Goal: Contribute content: Add original content to the website for others to see

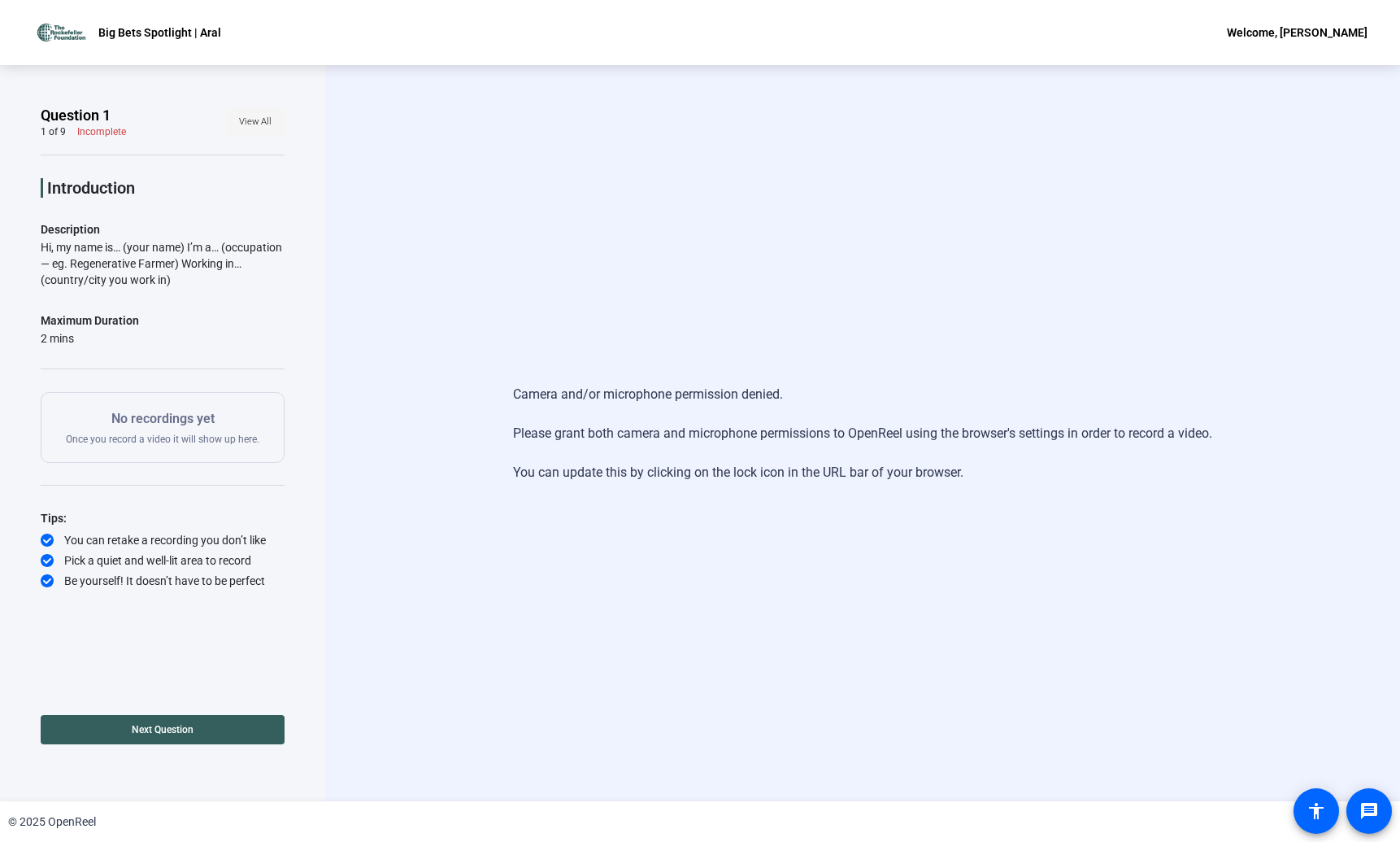
click at [279, 124] on span at bounding box center [255, 122] width 58 height 39
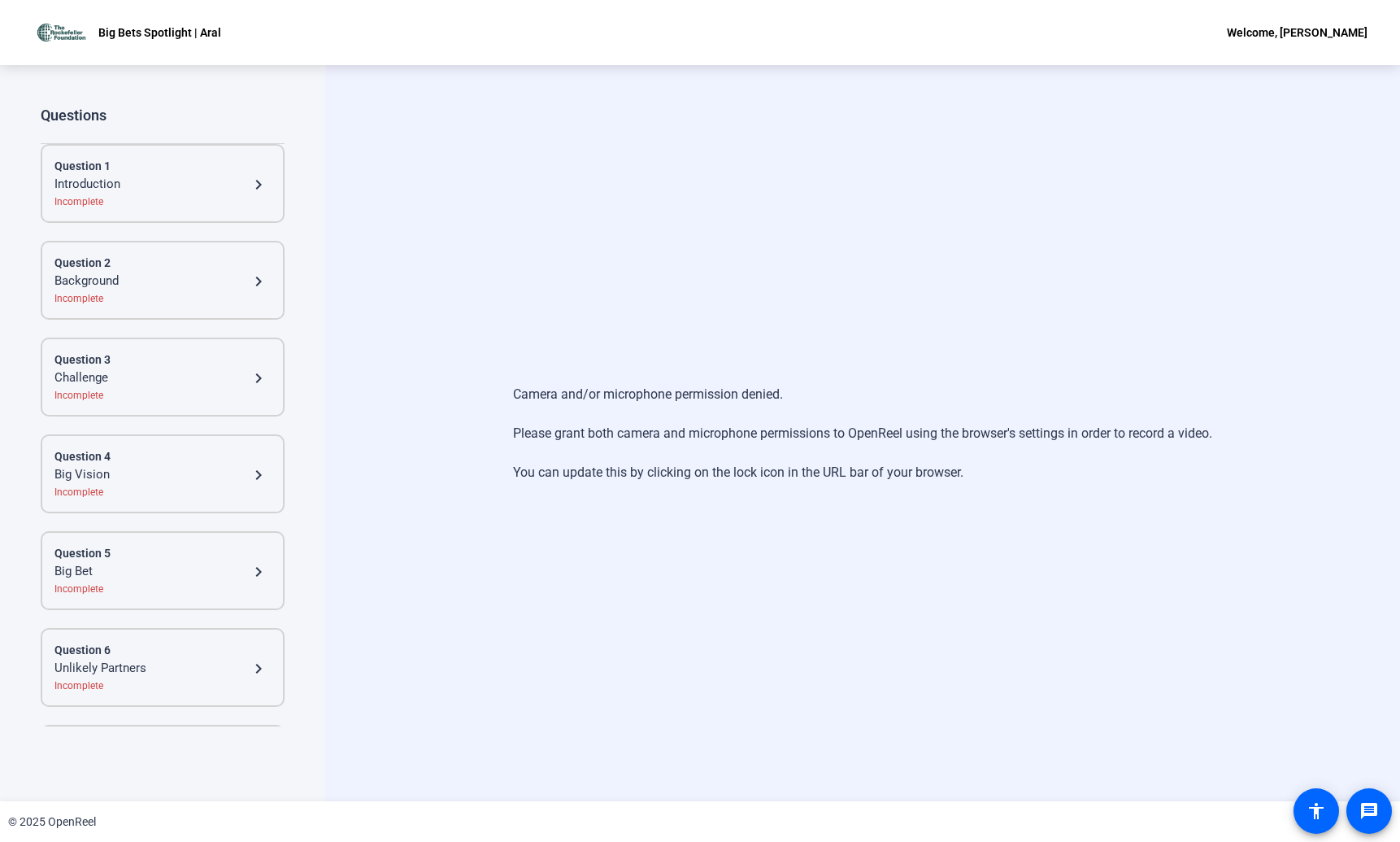
click at [175, 190] on div "Introduction" at bounding box center [151, 184] width 194 height 20
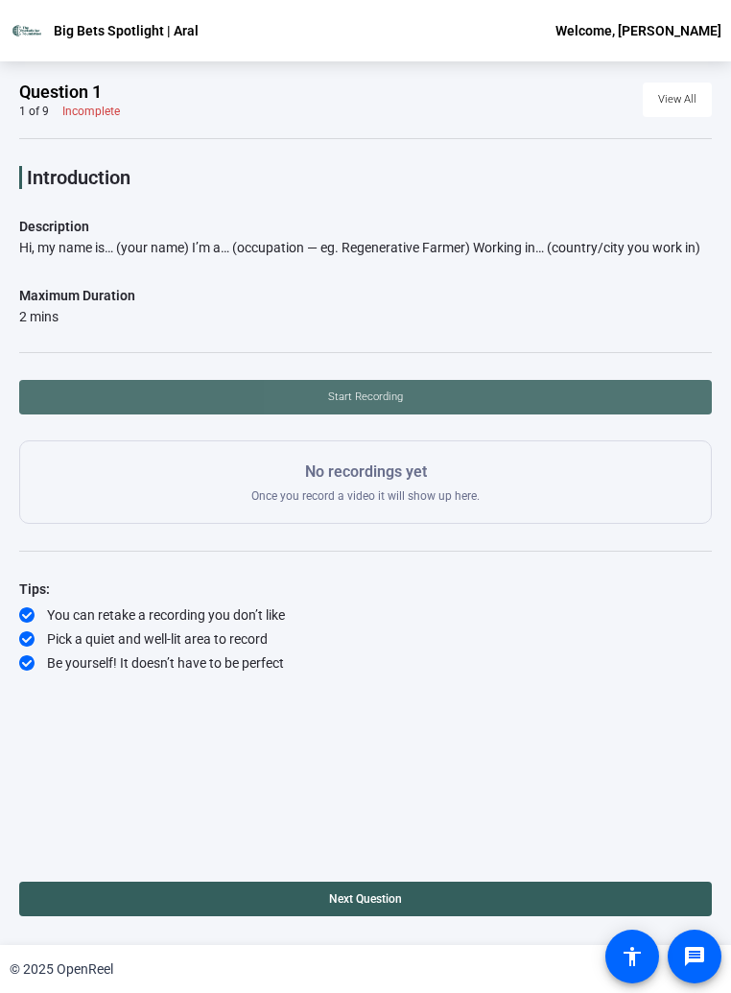
click at [513, 396] on span at bounding box center [365, 397] width 692 height 46
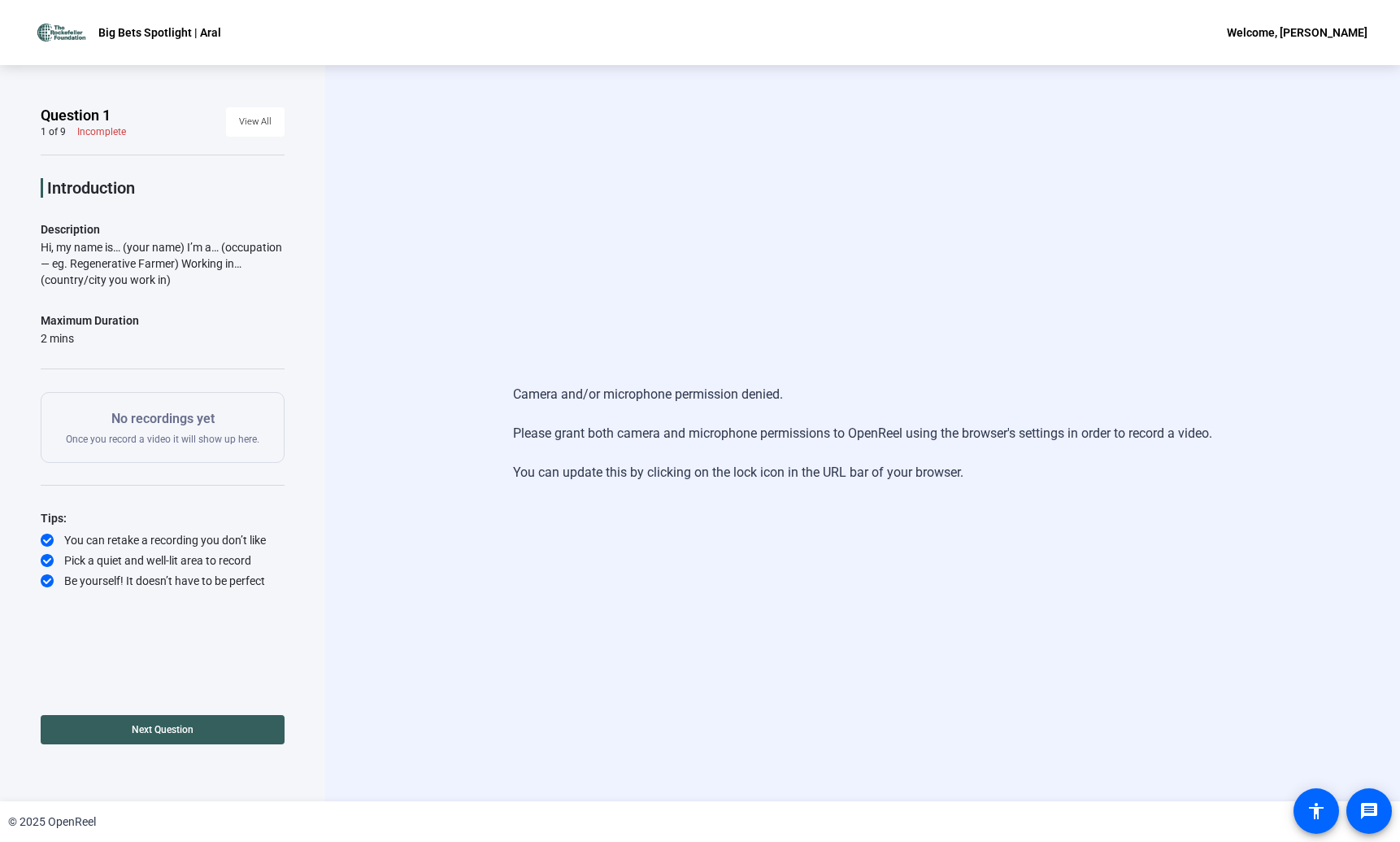
click at [480, 274] on div "Camera and/or microphone permission denied. Please grant both camera and microp…" at bounding box center [863, 433] width 1075 height 736
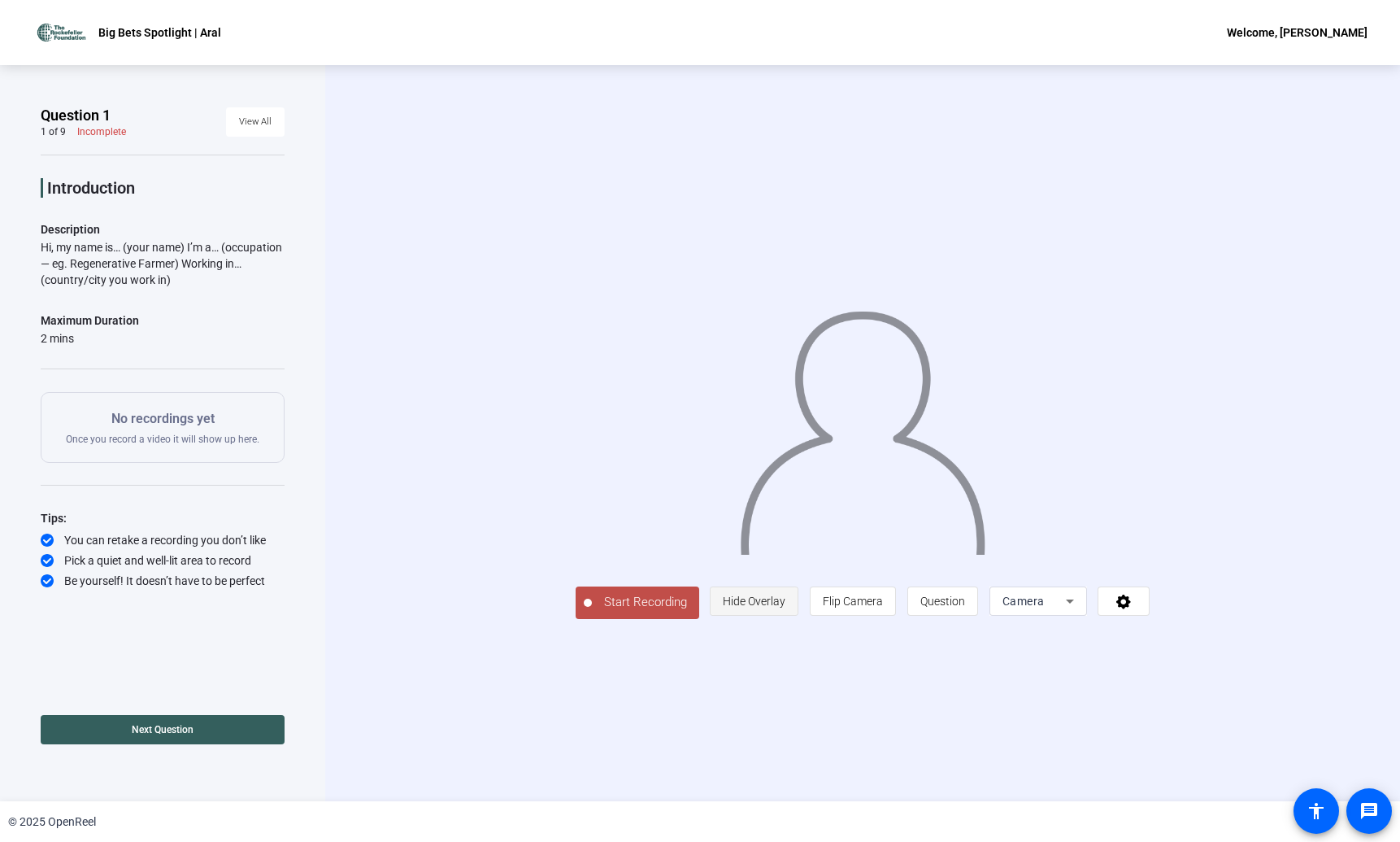
click at [786, 616] on span "Hide Overlay" at bounding box center [754, 601] width 63 height 31
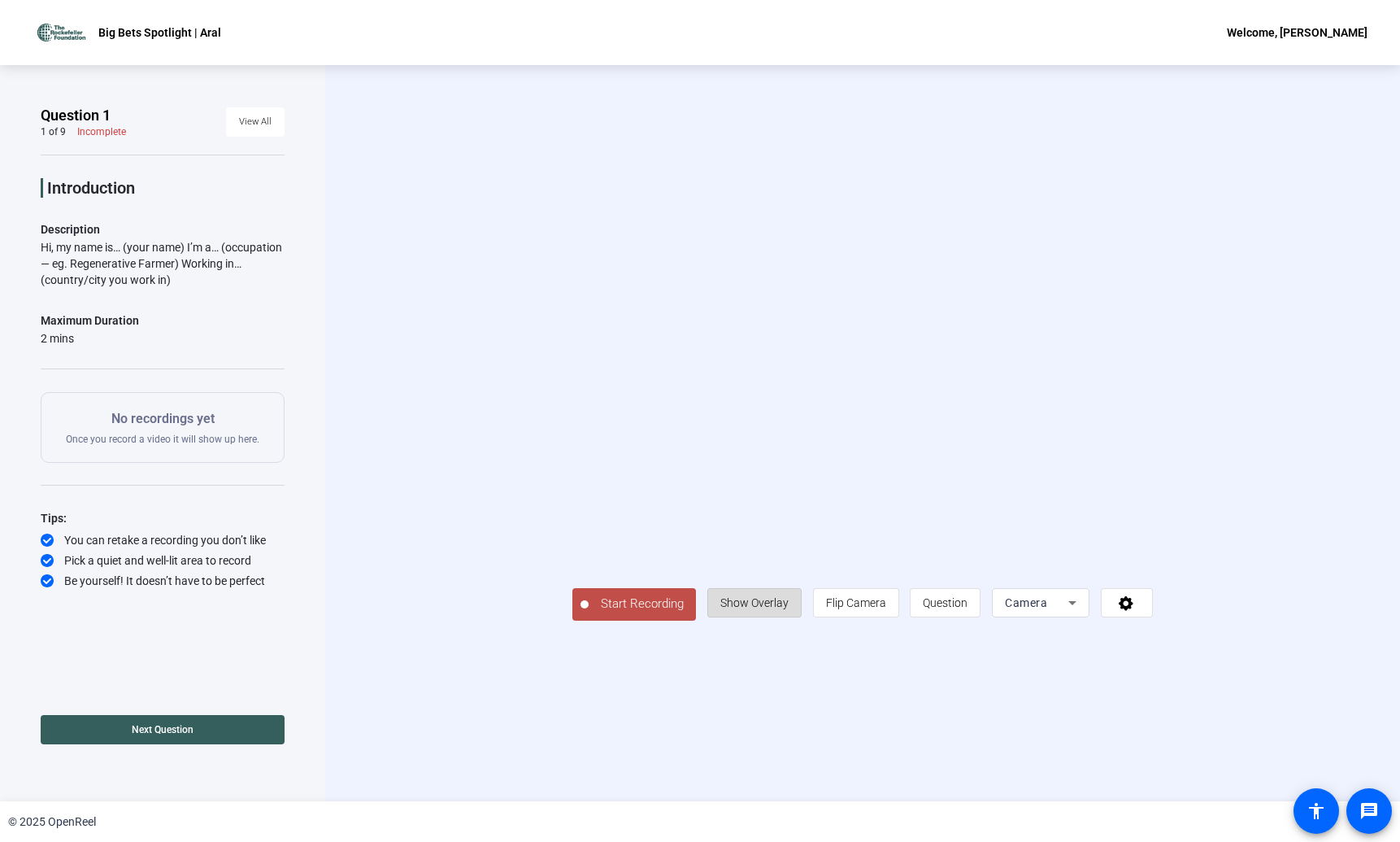
click at [788, 618] on span "Show Overlay" at bounding box center [754, 602] width 69 height 31
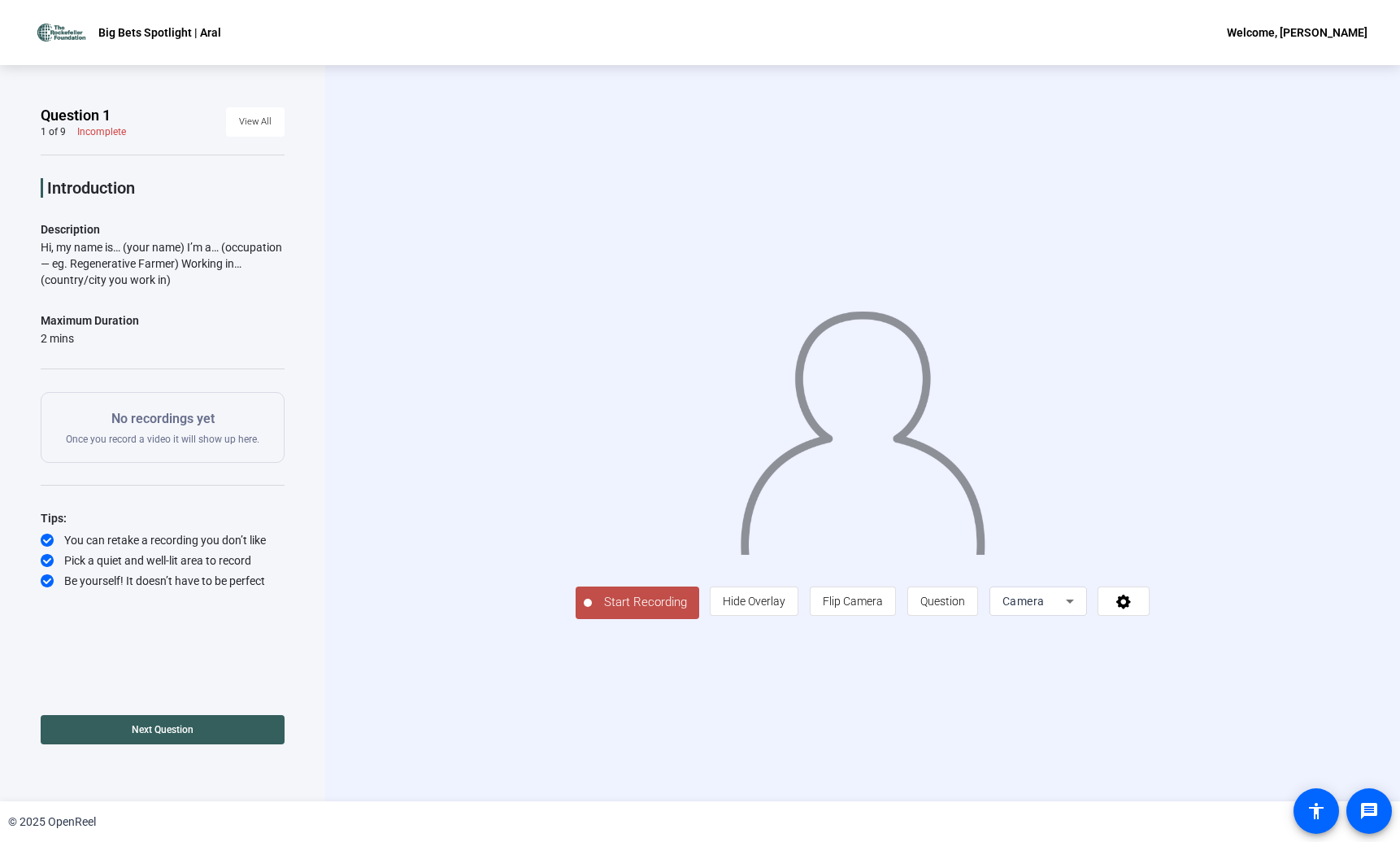
click at [1044, 607] on span "Camera" at bounding box center [1024, 600] width 42 height 13
click at [1290, 696] on div at bounding box center [700, 421] width 1400 height 842
click at [1131, 609] on icon at bounding box center [1123, 601] width 14 height 14
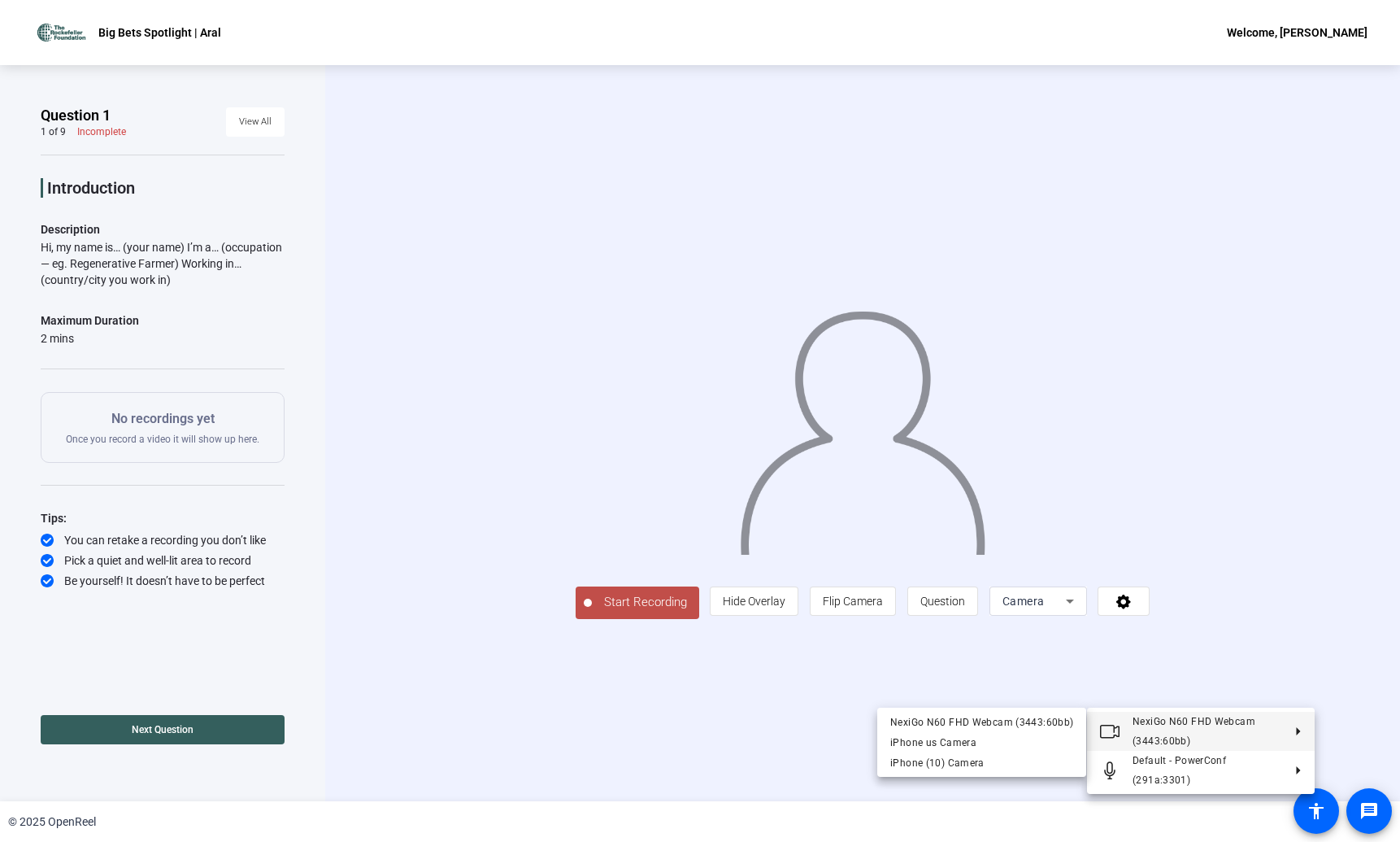
click at [1346, 678] on div at bounding box center [700, 421] width 1400 height 842
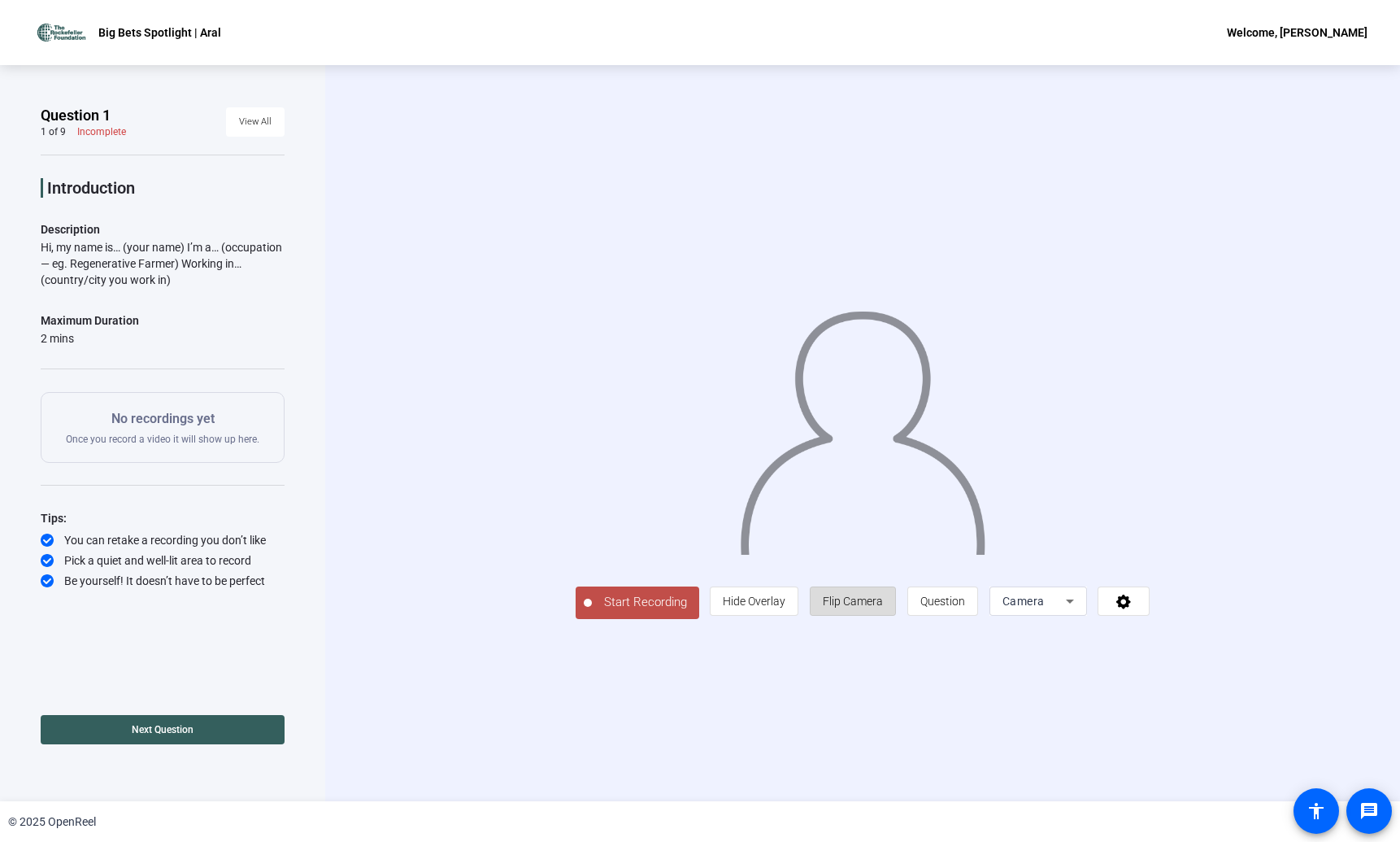
click at [883, 616] on span "Flip Camera" at bounding box center [853, 601] width 60 height 31
click at [964, 607] on span "Question" at bounding box center [942, 600] width 45 height 13
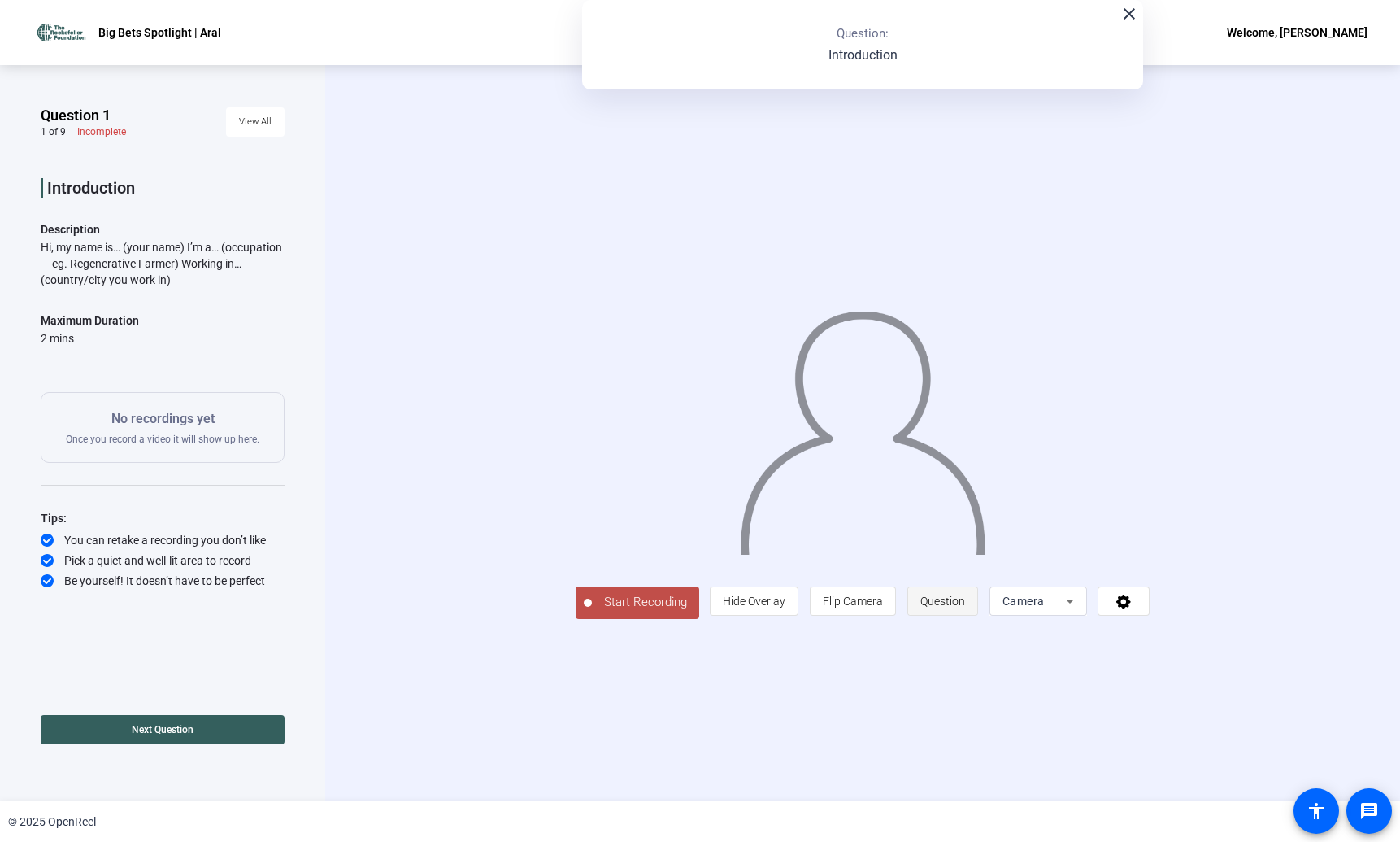
click at [964, 607] on span "Question" at bounding box center [942, 600] width 45 height 13
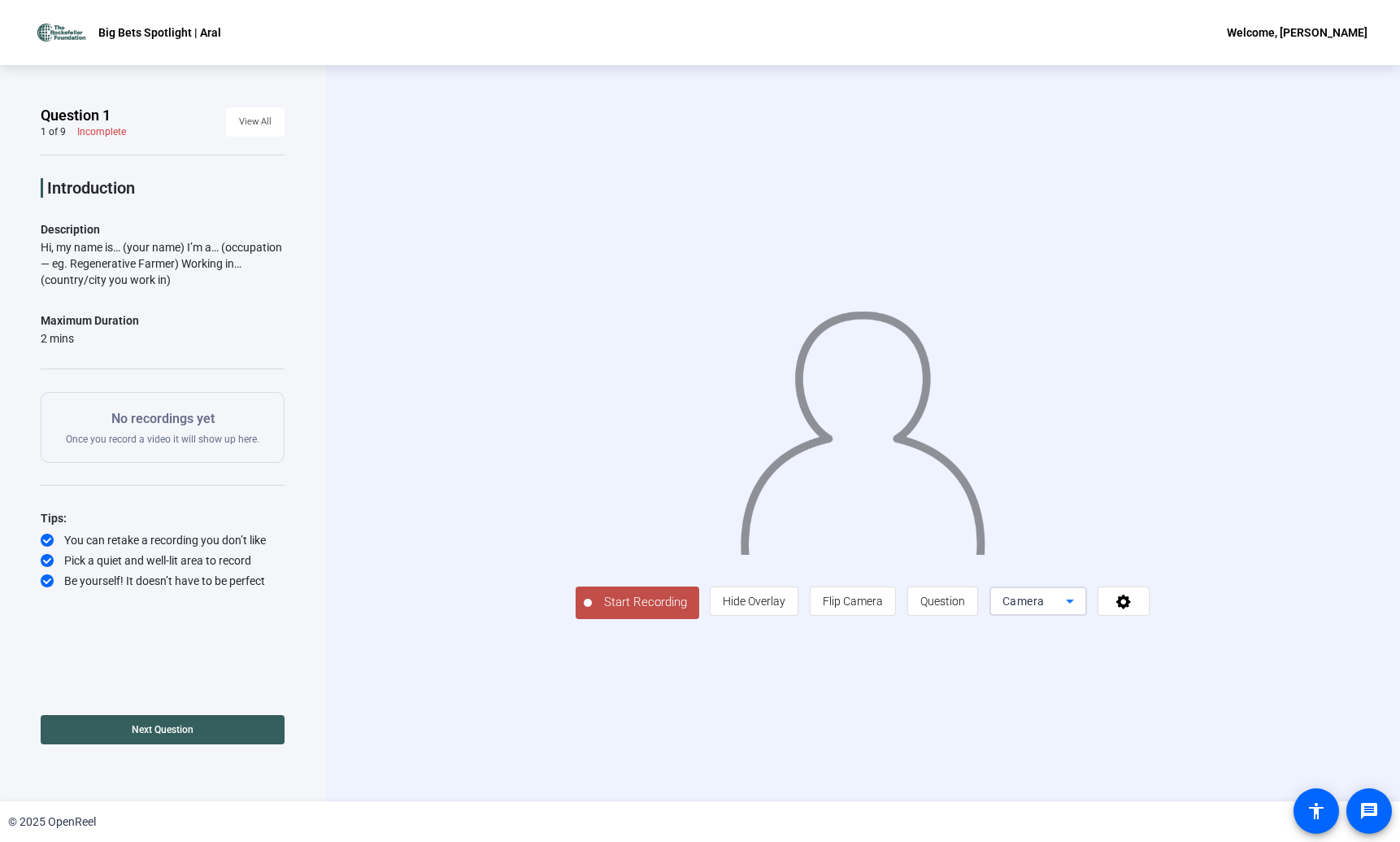
click at [1080, 611] on icon at bounding box center [1069, 600] width 19 height 20
click at [1277, 683] on div at bounding box center [700, 421] width 1400 height 842
click at [1133, 609] on icon at bounding box center [1124, 600] width 19 height 16
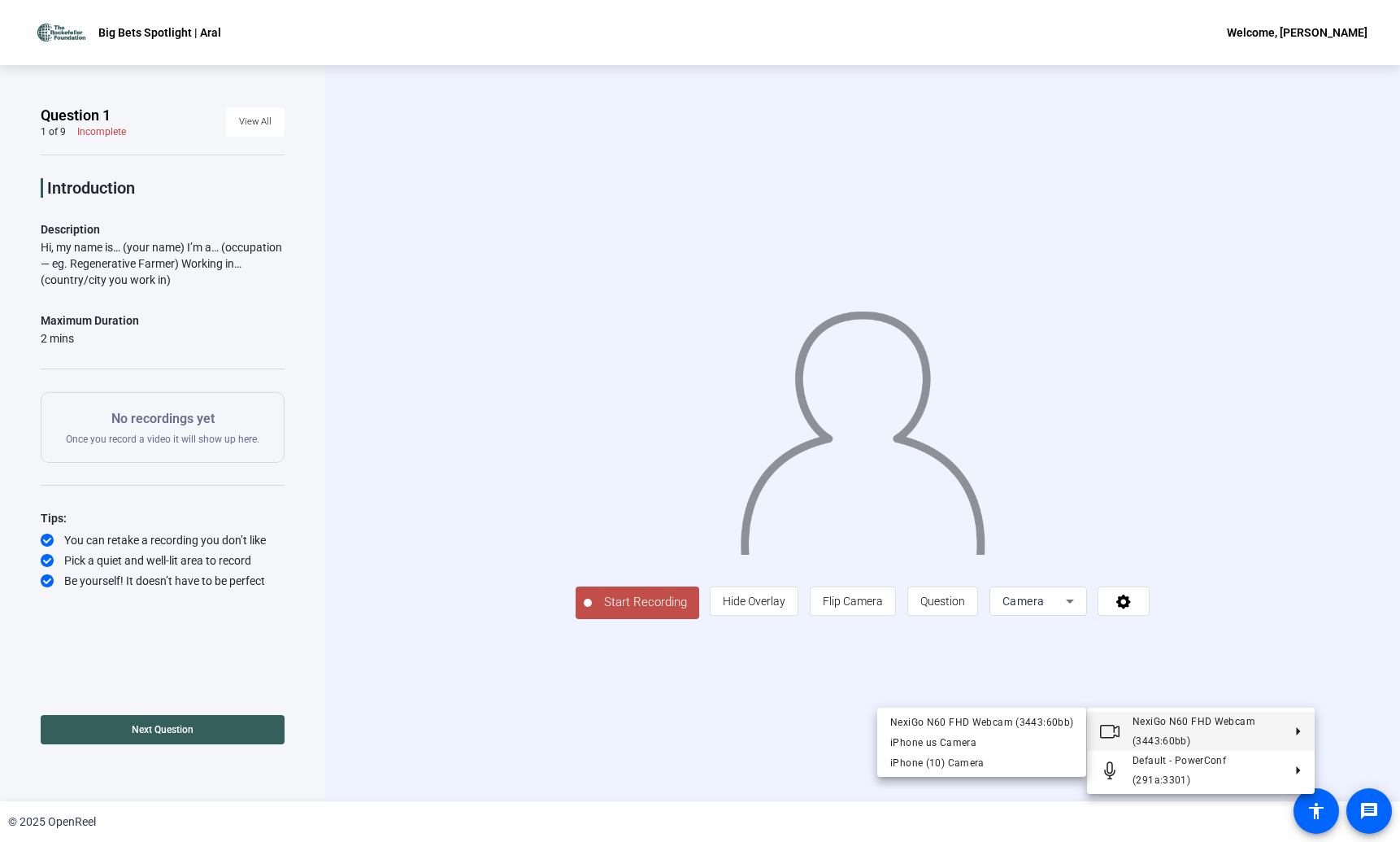
click at [1218, 733] on span "NexiGo N60 FHD Webcam (3443:60bb)" at bounding box center [1207, 731] width 149 height 39
click at [1367, 674] on div at bounding box center [700, 421] width 1400 height 842
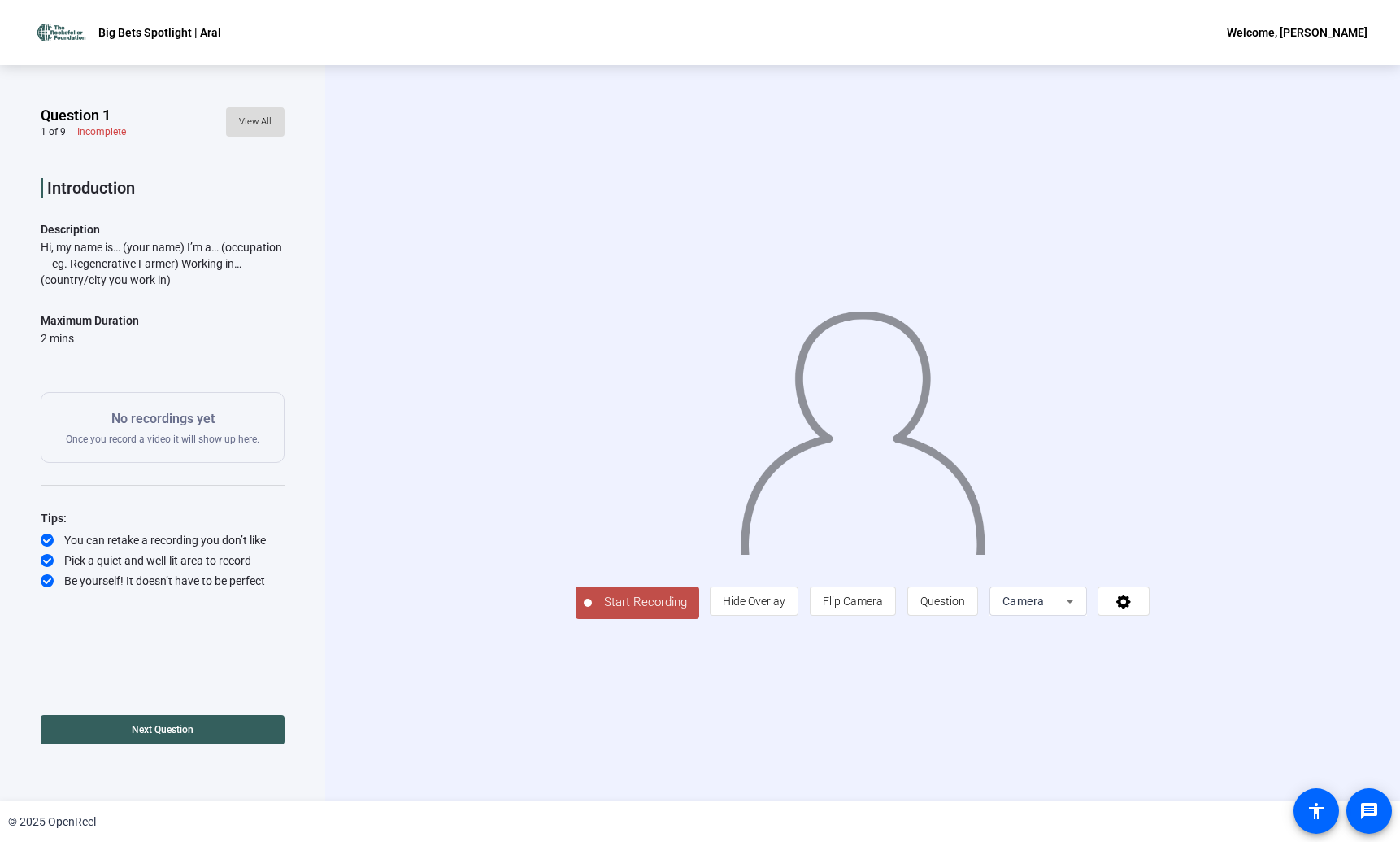
click at [255, 124] on span "View All" at bounding box center [255, 121] width 32 height 25
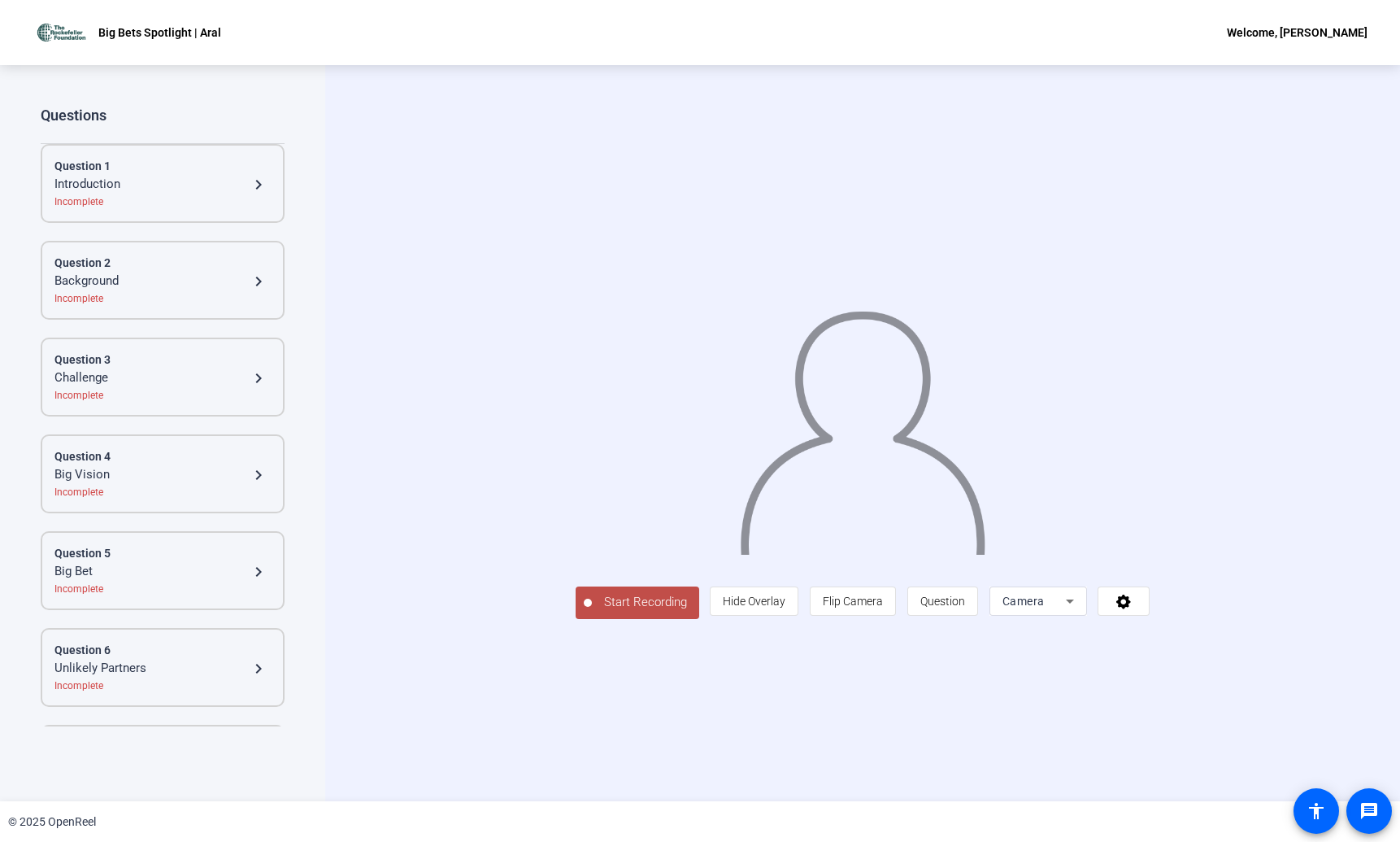
click at [220, 271] on div "Background" at bounding box center [151, 281] width 194 height 20
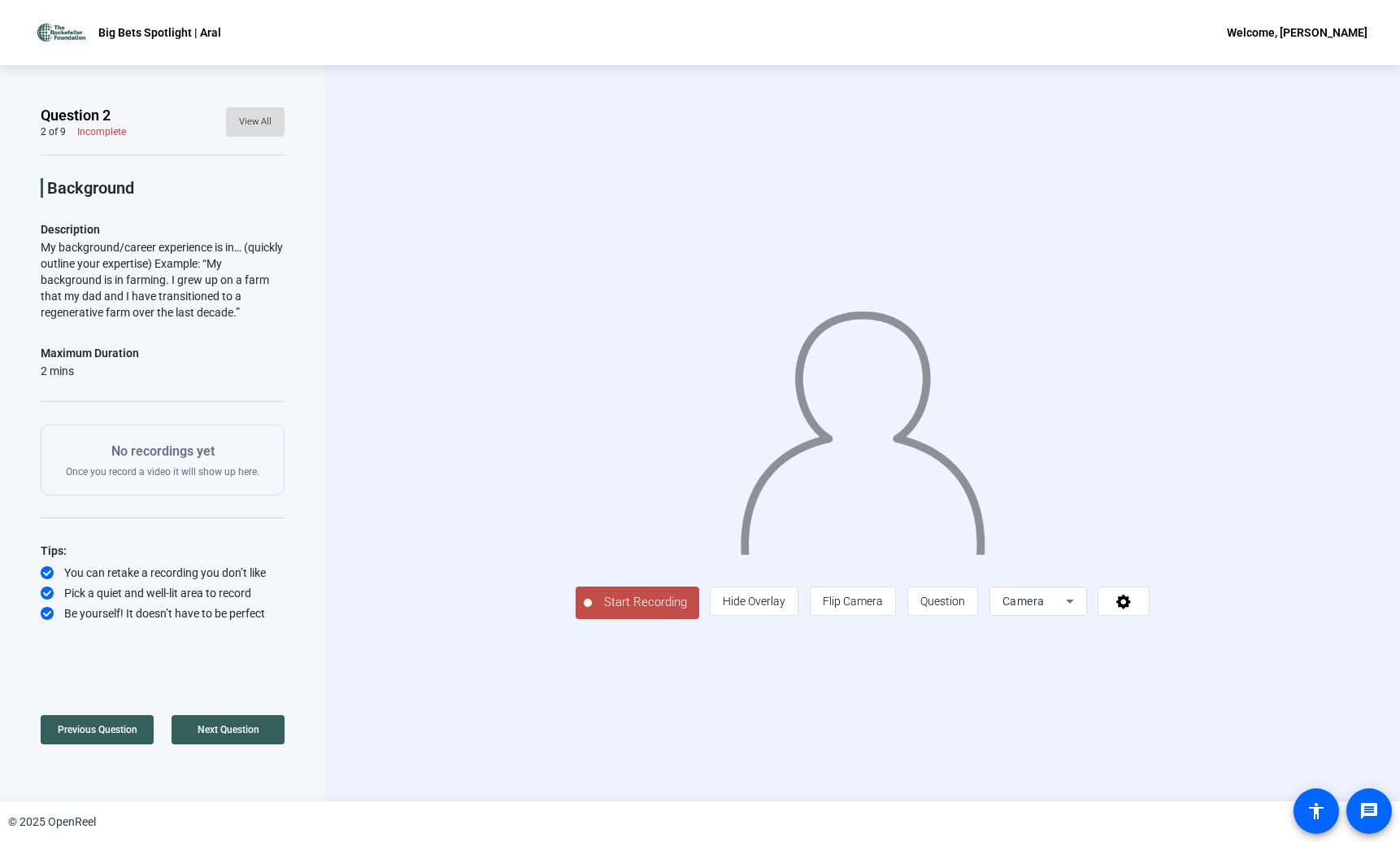
click at [248, 123] on span "View All" at bounding box center [255, 121] width 32 height 25
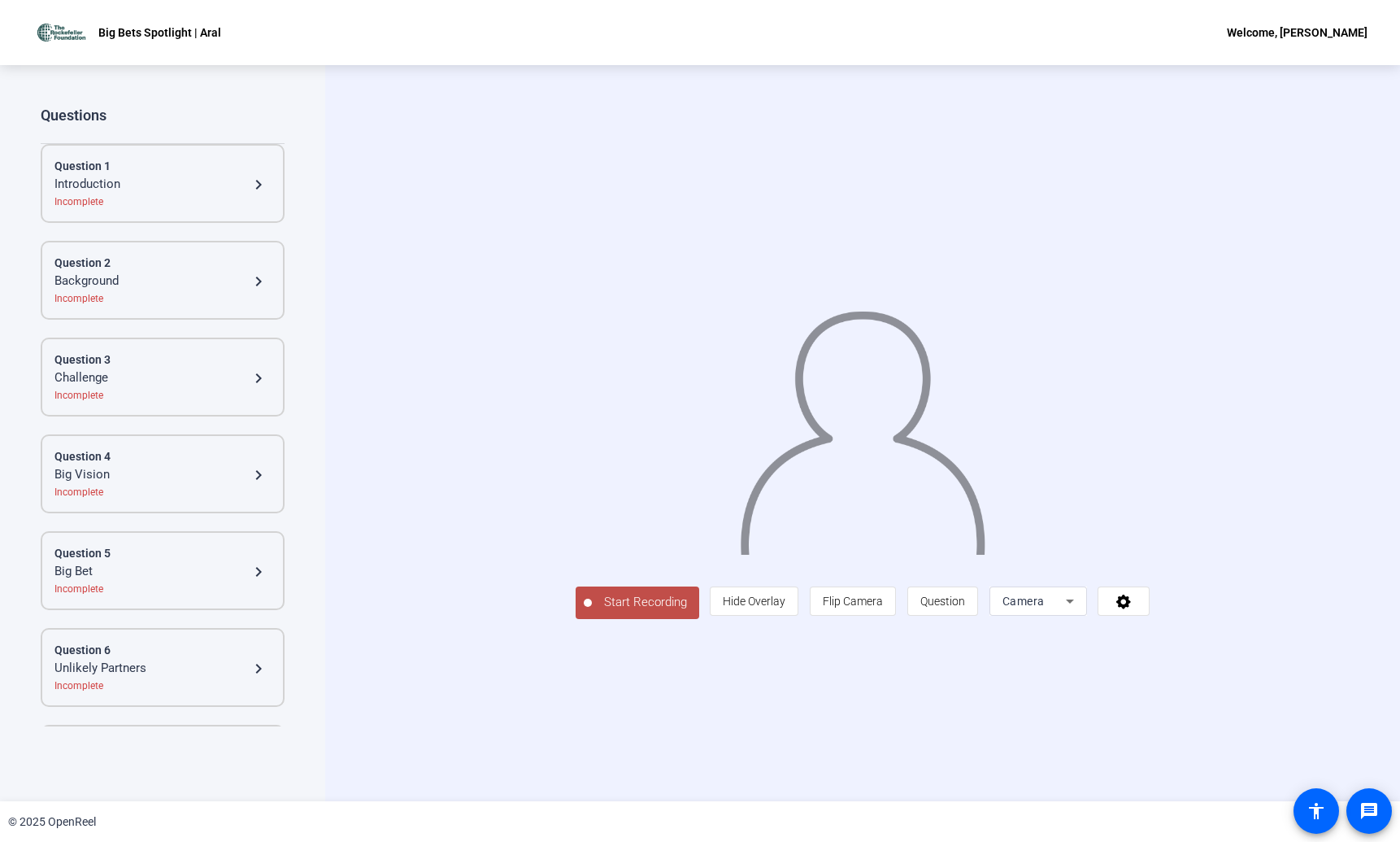
click at [1080, 611] on icon at bounding box center [1069, 600] width 19 height 20
click at [1224, 694] on div at bounding box center [700, 421] width 1400 height 842
click at [1366, 297] on div "Start Recording person Hide Overlay flip Flip Camera question_mark Question Cam…" at bounding box center [863, 433] width 1075 height 736
click at [592, 611] on span "Start Recording" at bounding box center [645, 602] width 108 height 19
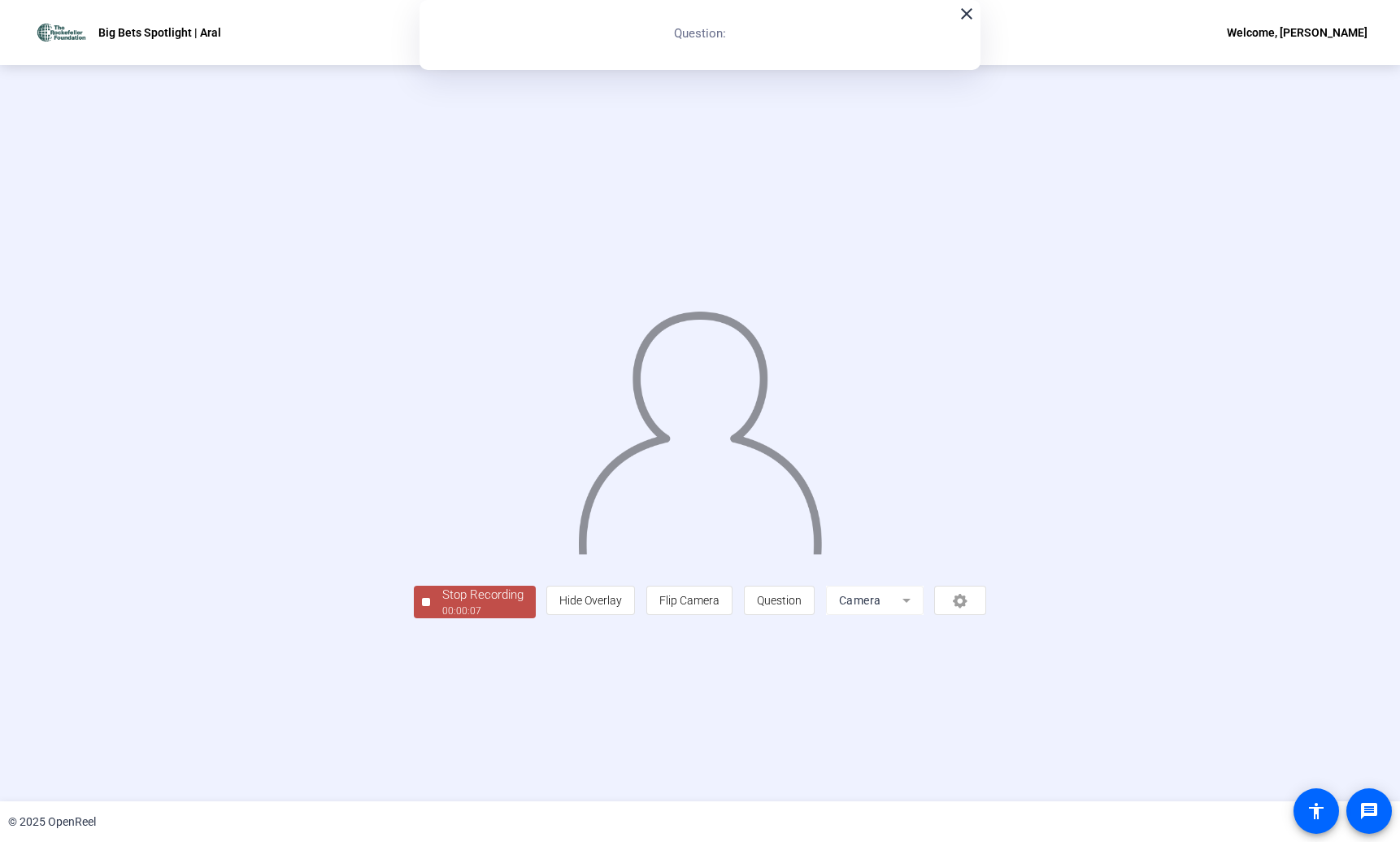
drag, startPoint x: 1146, startPoint y: 702, endPoint x: 1137, endPoint y: 699, distance: 9.5
click at [986, 615] on div "person Hide Overlay flip Flip Camera question_mark Question Camera" at bounding box center [766, 600] width 440 height 30
click at [430, 619] on span "Stop Recording 00:00:08" at bounding box center [482, 602] width 106 height 33
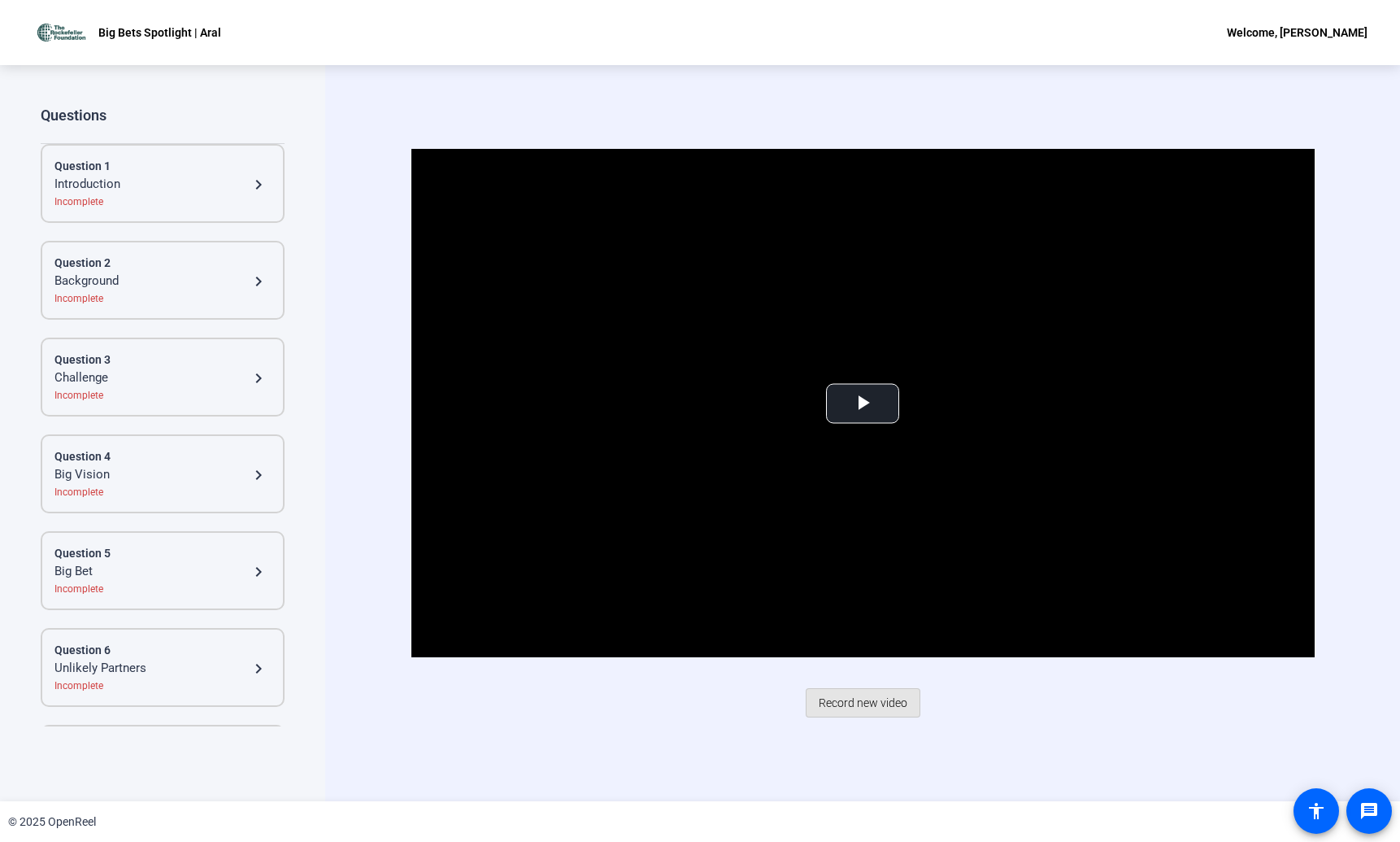
click at [882, 700] on span "Record new video" at bounding box center [863, 702] width 89 height 31
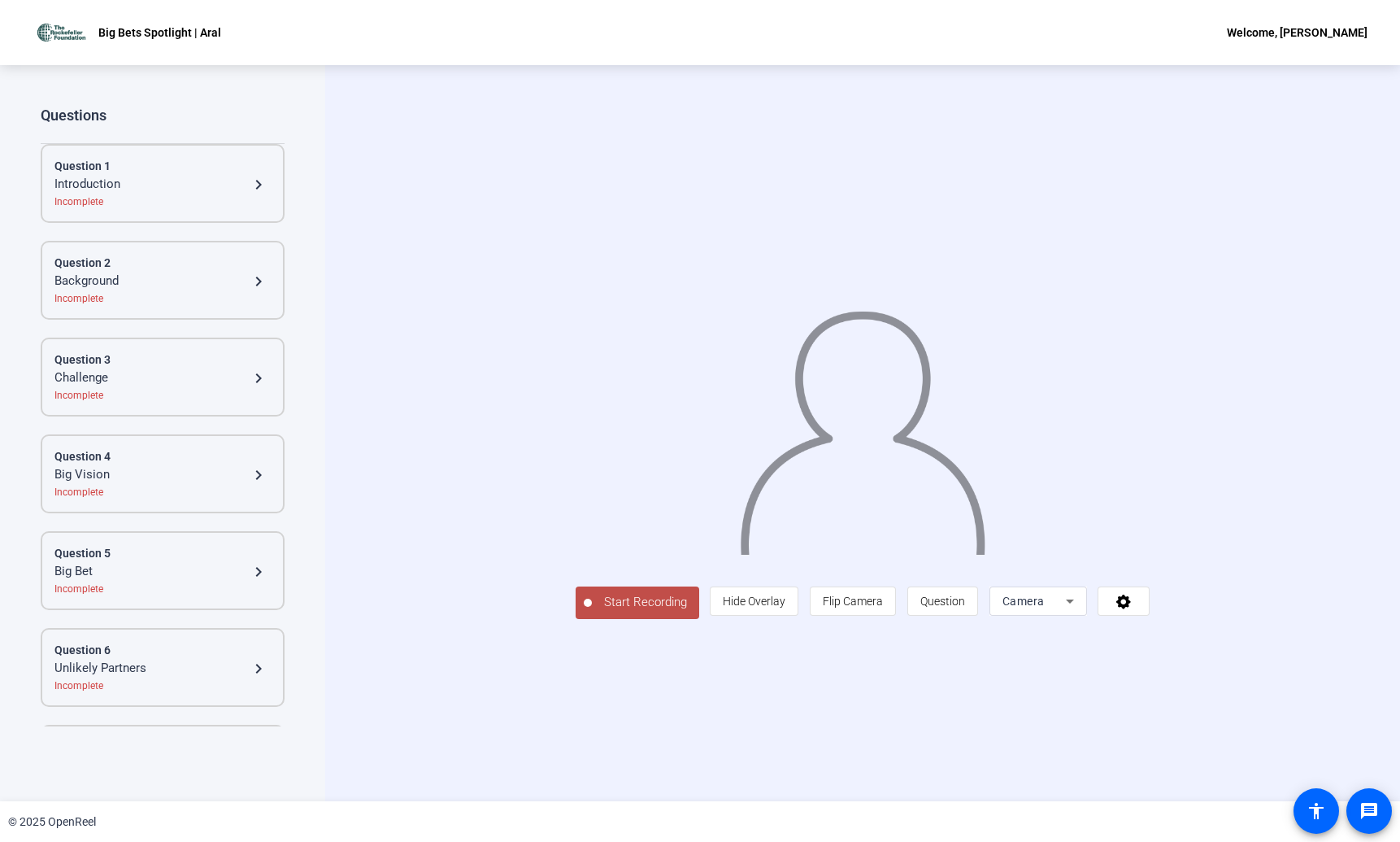
click at [1294, 30] on div "Welcome, [PERSON_NAME]" at bounding box center [1297, 32] width 141 height 20
drag, startPoint x: 576, startPoint y: 85, endPoint x: 328, endPoint y: 44, distance: 251.4
click at [576, 85] on div at bounding box center [700, 421] width 1400 height 842
click at [539, 65] on div "Start Recording person Hide Overlay flip Flip Camera question_mark Question Cam…" at bounding box center [863, 433] width 1075 height 736
click at [822, 248] on div at bounding box center [863, 410] width 575 height 324
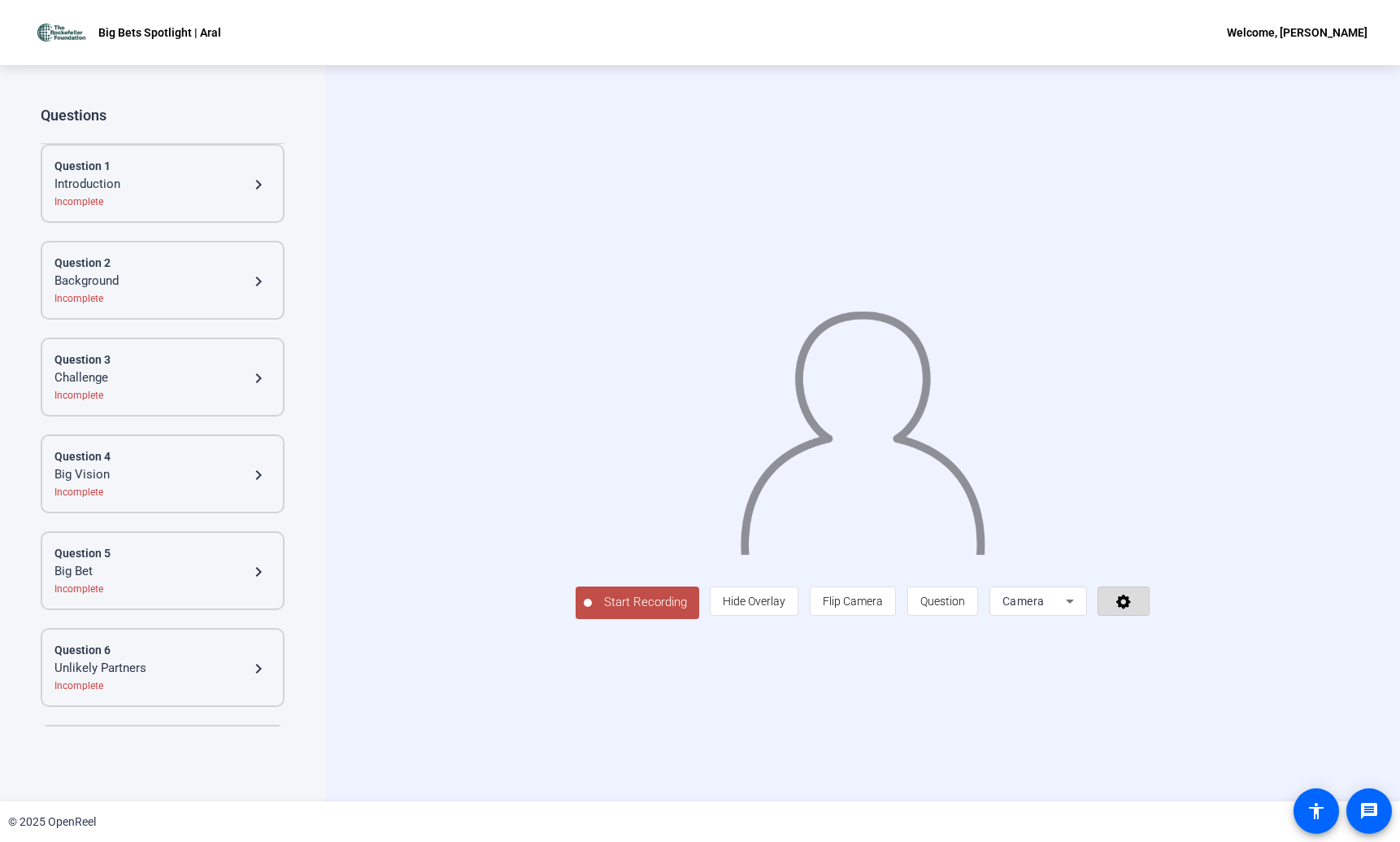
click at [1148, 621] on span at bounding box center [1123, 601] width 50 height 39
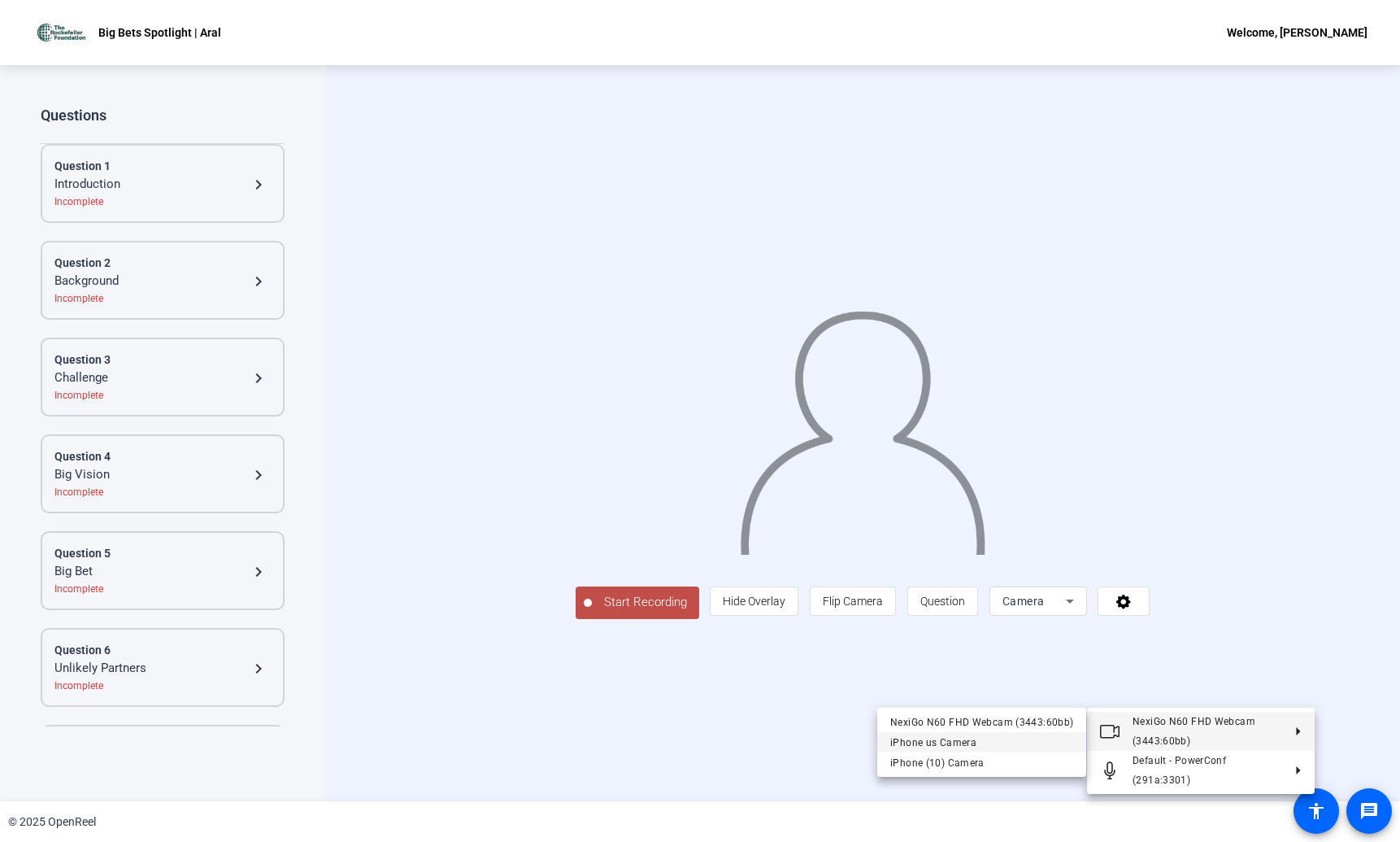
click at [1004, 739] on div "iPhone us Camera" at bounding box center [981, 742] width 183 height 20
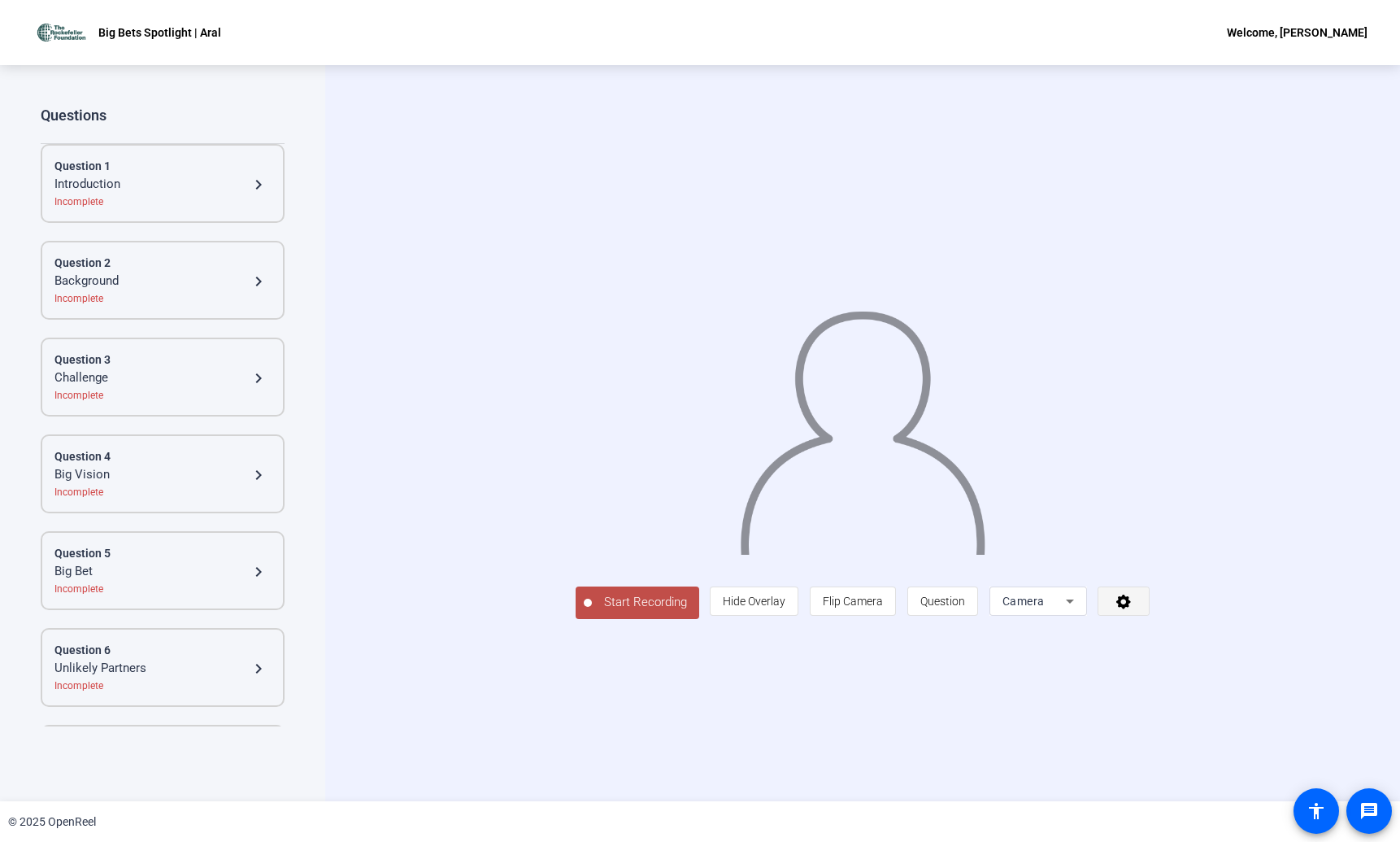
click at [1131, 609] on icon at bounding box center [1123, 601] width 14 height 14
drag, startPoint x: 1375, startPoint y: 677, endPoint x: 1259, endPoint y: 700, distance: 118.3
click at [1373, 678] on div at bounding box center [700, 421] width 1400 height 842
click at [1080, 611] on icon at bounding box center [1069, 600] width 19 height 20
click at [1363, 700] on div at bounding box center [700, 421] width 1400 height 842
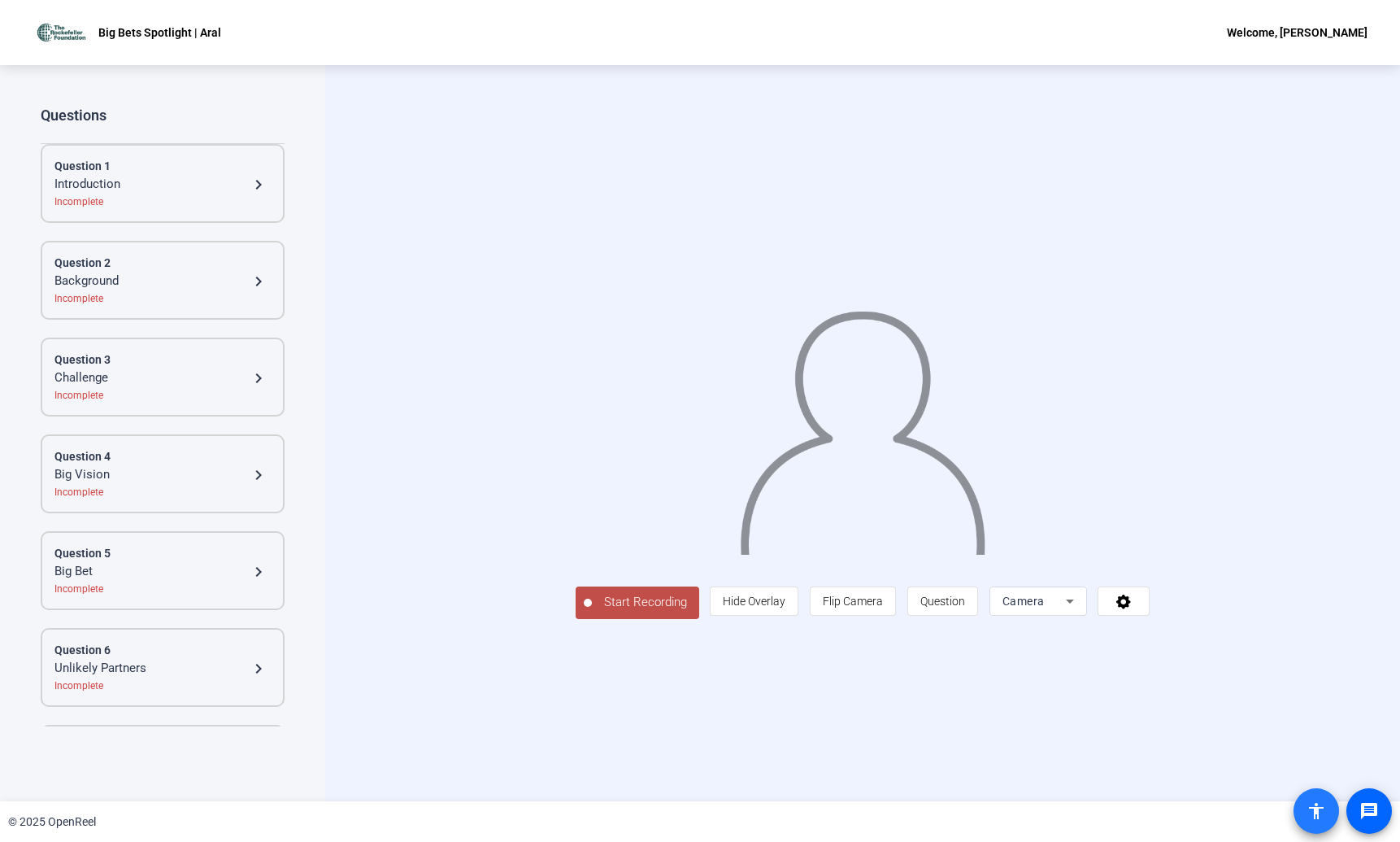
click at [1310, 799] on span at bounding box center [1316, 811] width 39 height 39
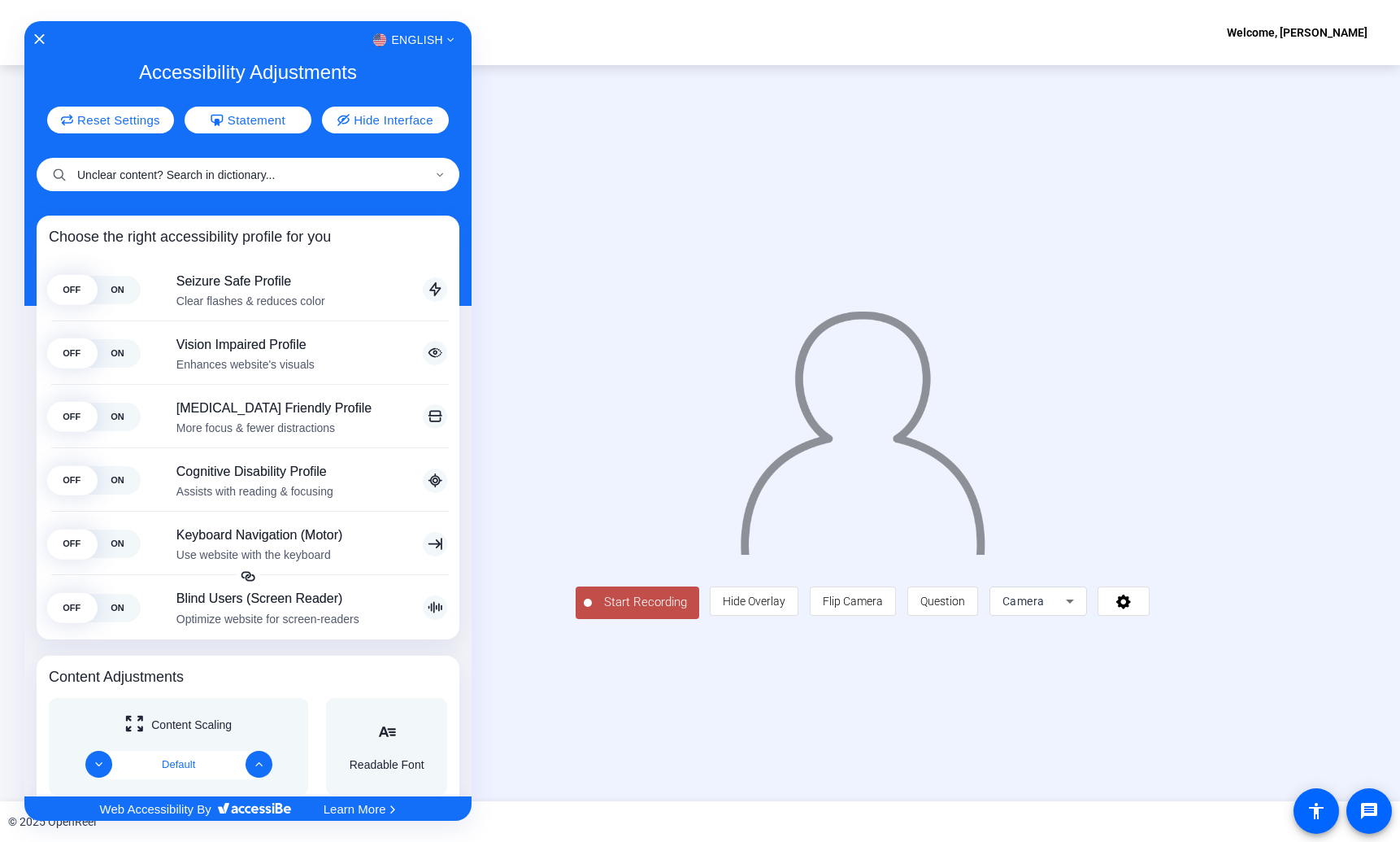
click at [146, 167] on input "Unclear content? Search in dictionary..." at bounding box center [247, 174] width 423 height 33
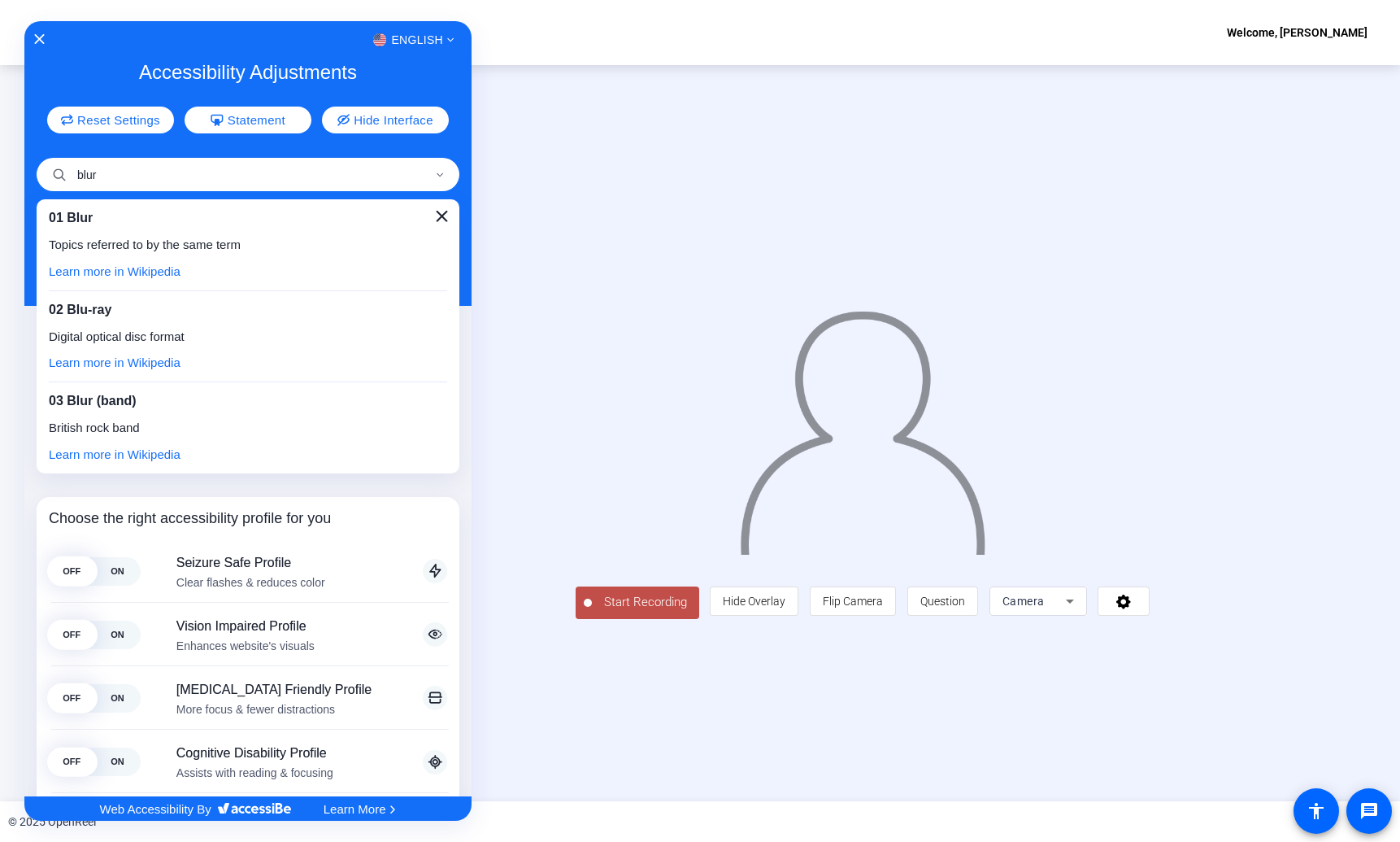
type input "blur"
click at [438, 215] on icon "Close" at bounding box center [441, 215] width 11 height 11
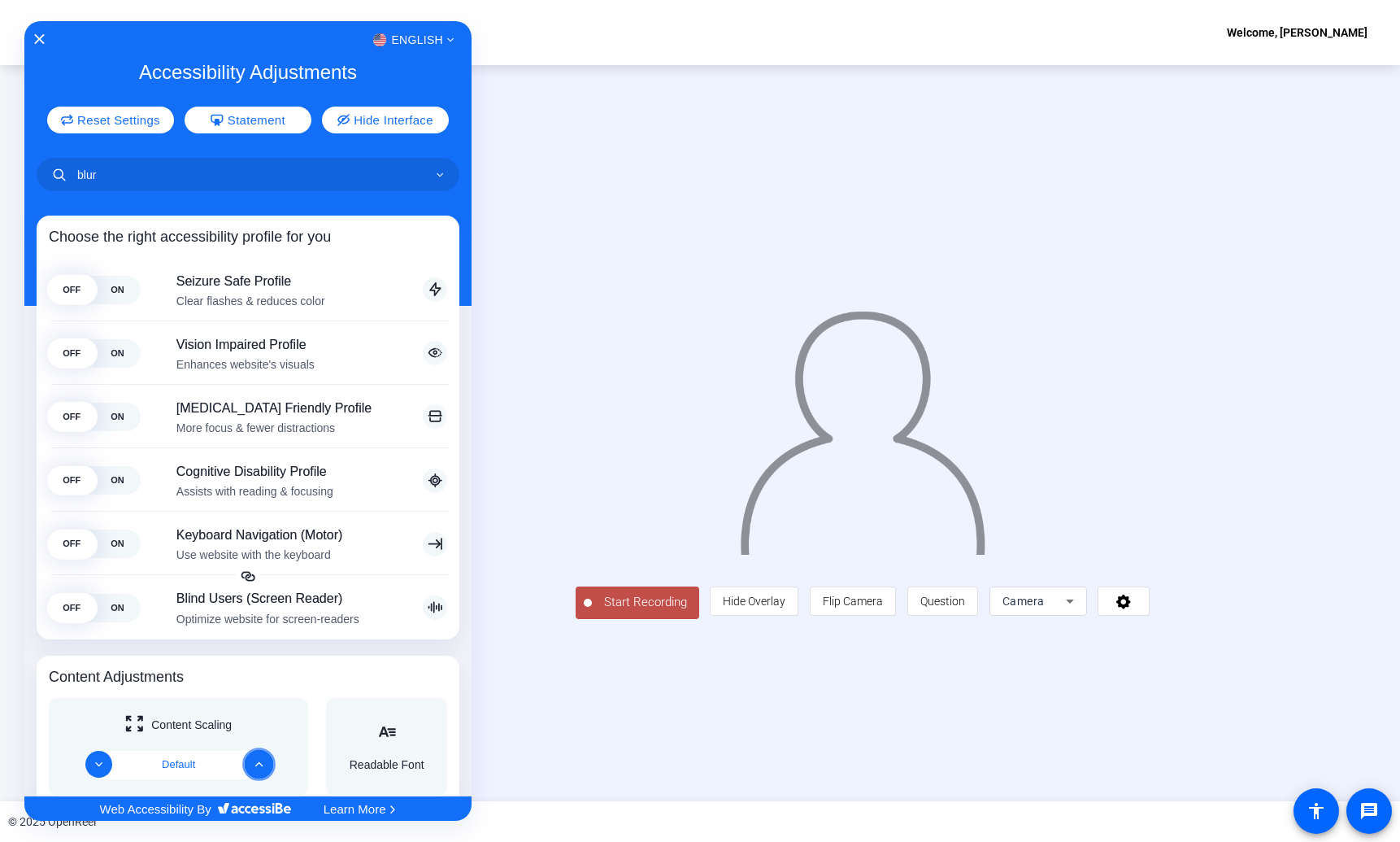
drag, startPoint x: 260, startPoint y: 766, endPoint x: 179, endPoint y: 766, distance: 81.0
click at [179, 766] on div "Default" at bounding box center [179, 765] width 163 height 29
click at [100, 771] on button "Decrease" at bounding box center [98, 763] width 30 height 30
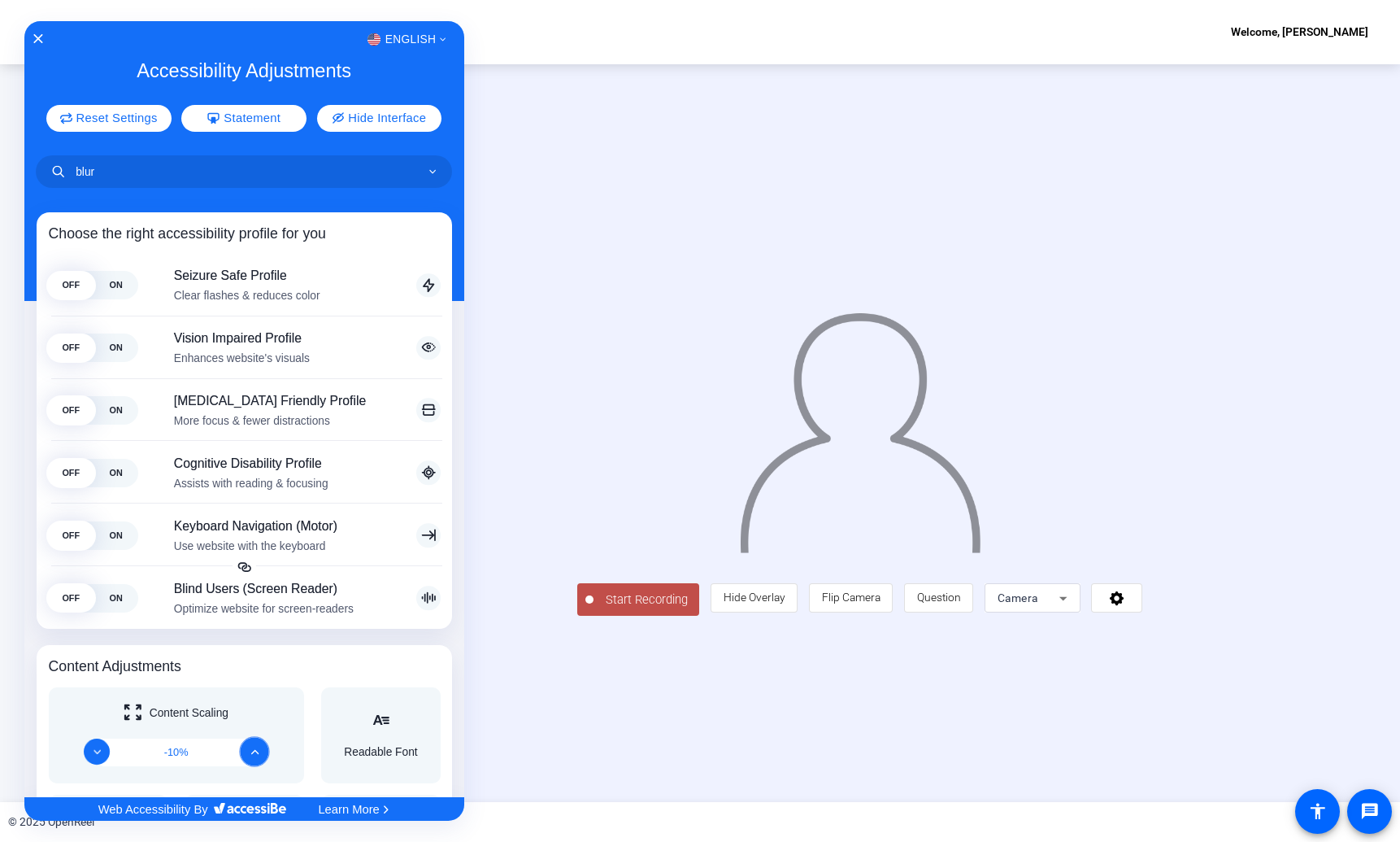
click at [259, 753] on button "Increase" at bounding box center [254, 751] width 30 height 30
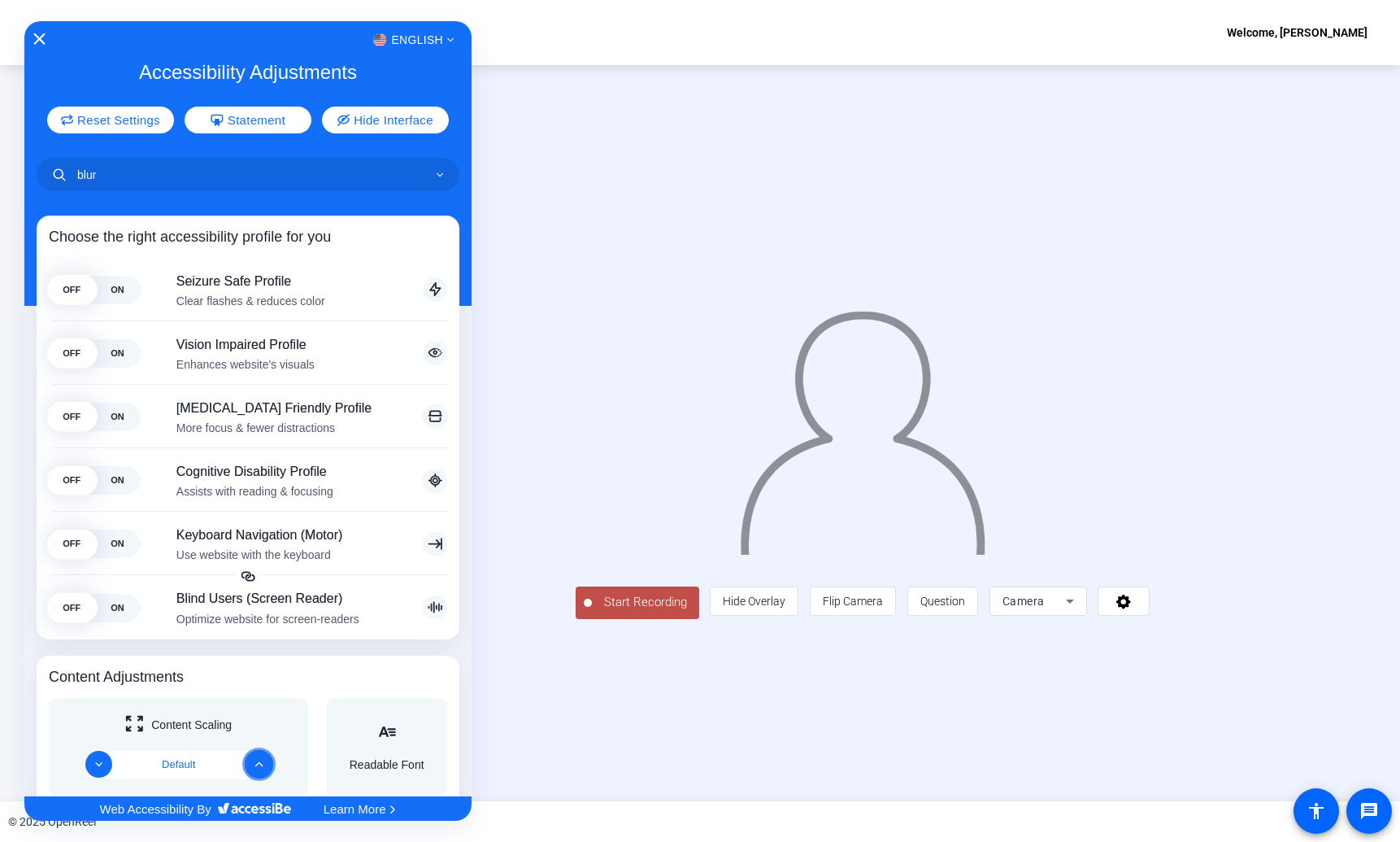
click at [41, 40] on icon "Close Accessibility Interface" at bounding box center [39, 38] width 11 height 11
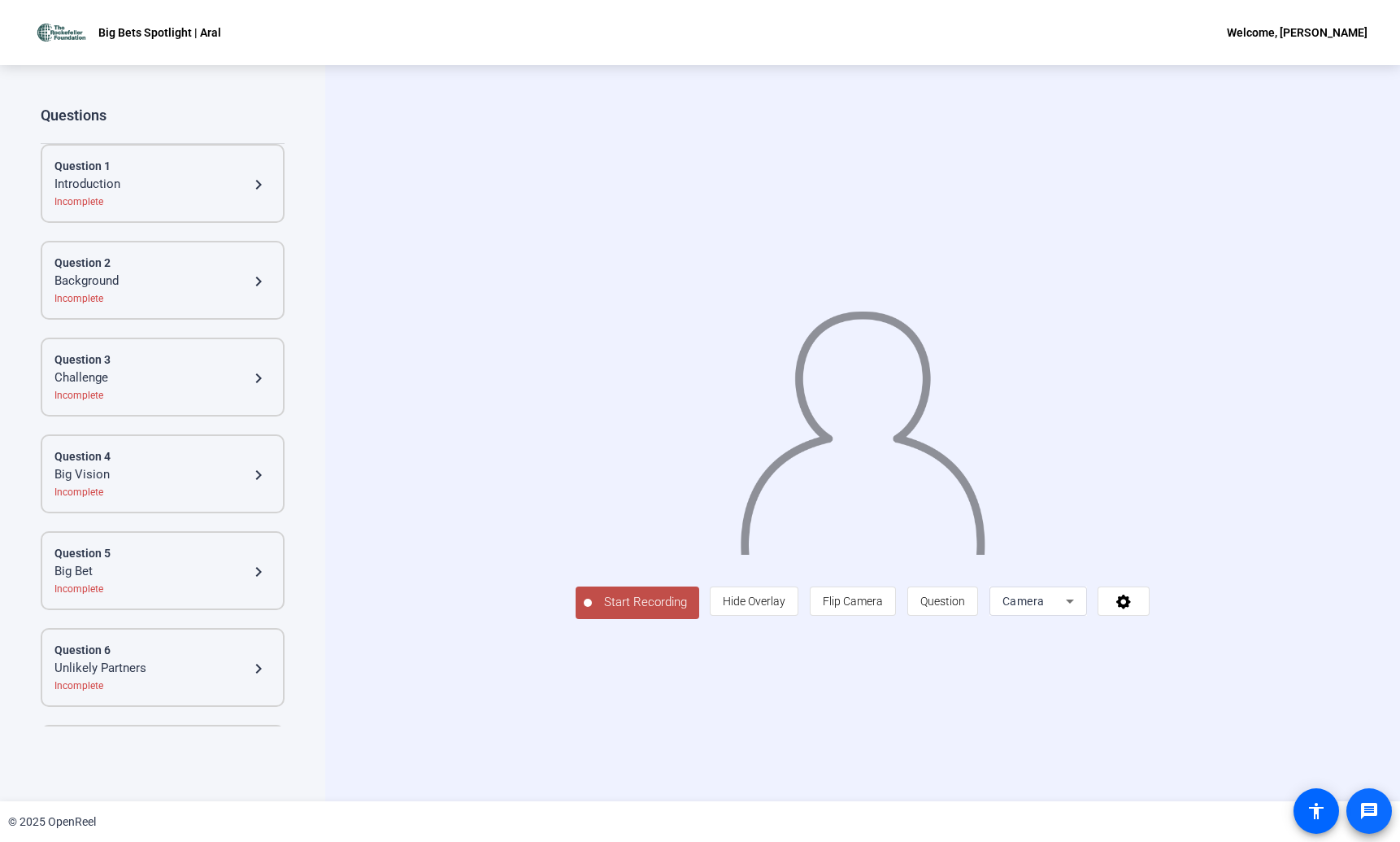
click at [1373, 815] on mat-icon "message" at bounding box center [1369, 811] width 19 height 20
click at [1044, 607] on span "Camera" at bounding box center [1024, 600] width 42 height 13
click at [1308, 704] on div at bounding box center [700, 421] width 1400 height 842
click at [1148, 621] on span at bounding box center [1123, 601] width 50 height 39
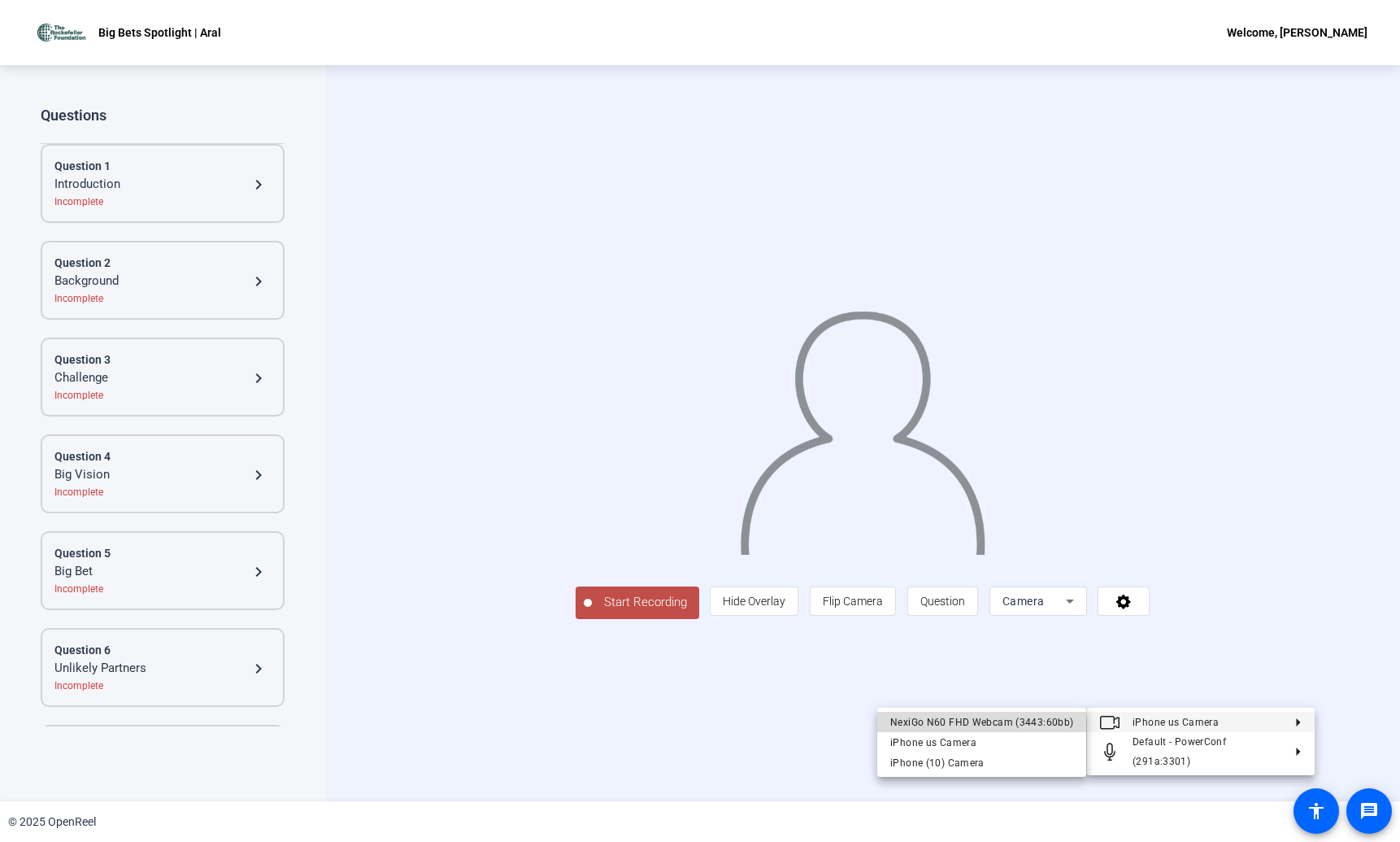
click at [995, 726] on div "NexiGo N60 FHD Webcam (3443:60bb)" at bounding box center [981, 722] width 183 height 20
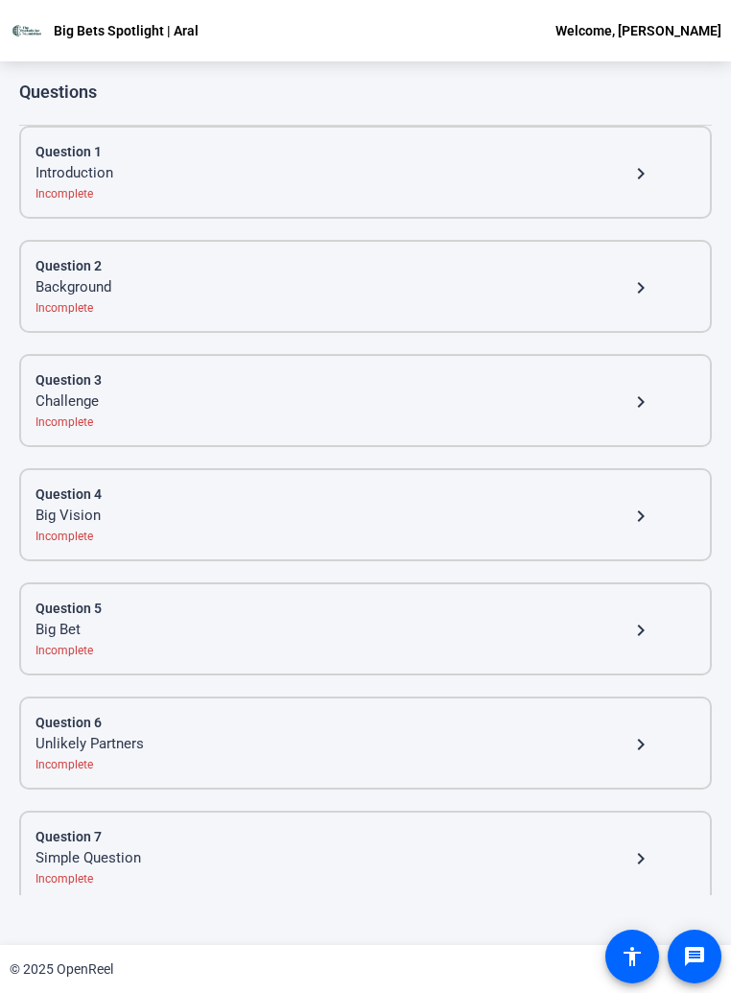
click at [369, 189] on div "Incomplete" at bounding box center [365, 193] width 660 height 17
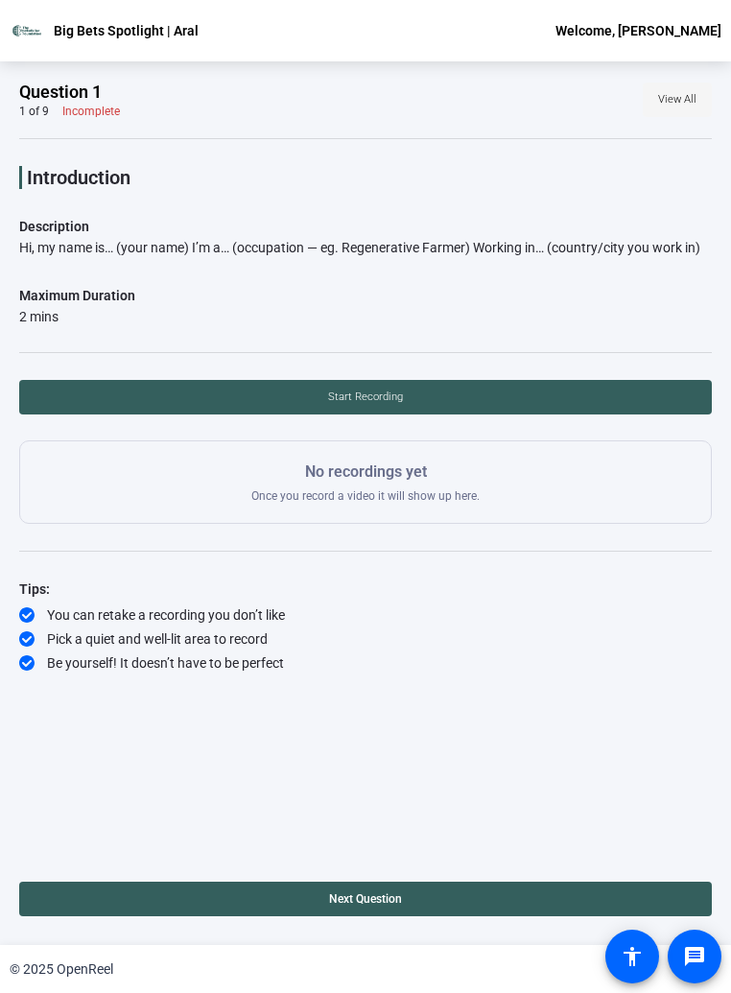
click at [669, 96] on span "View All" at bounding box center [677, 99] width 38 height 29
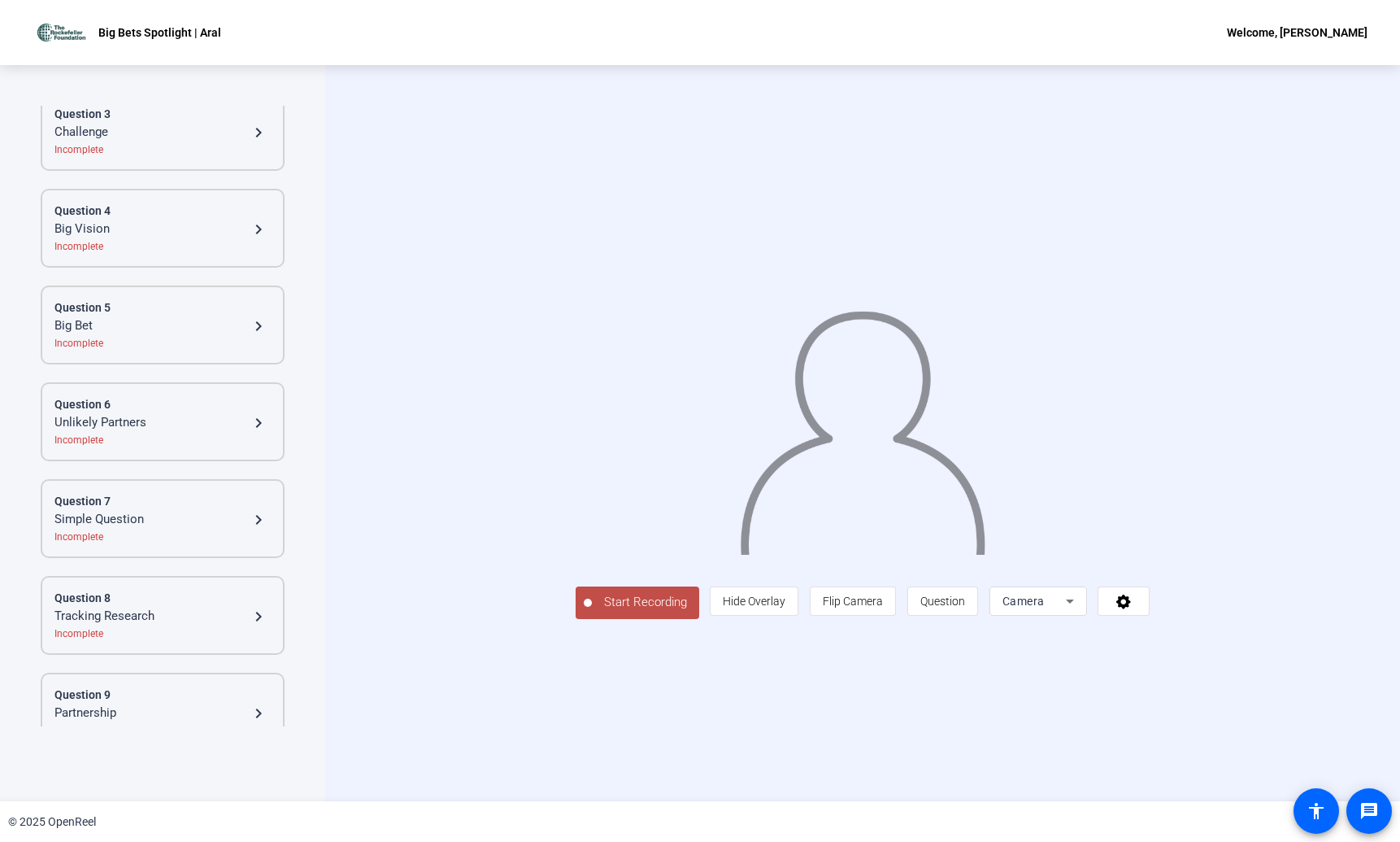
scroll to position [270, 0]
